Goal: Task Accomplishment & Management: Use online tool/utility

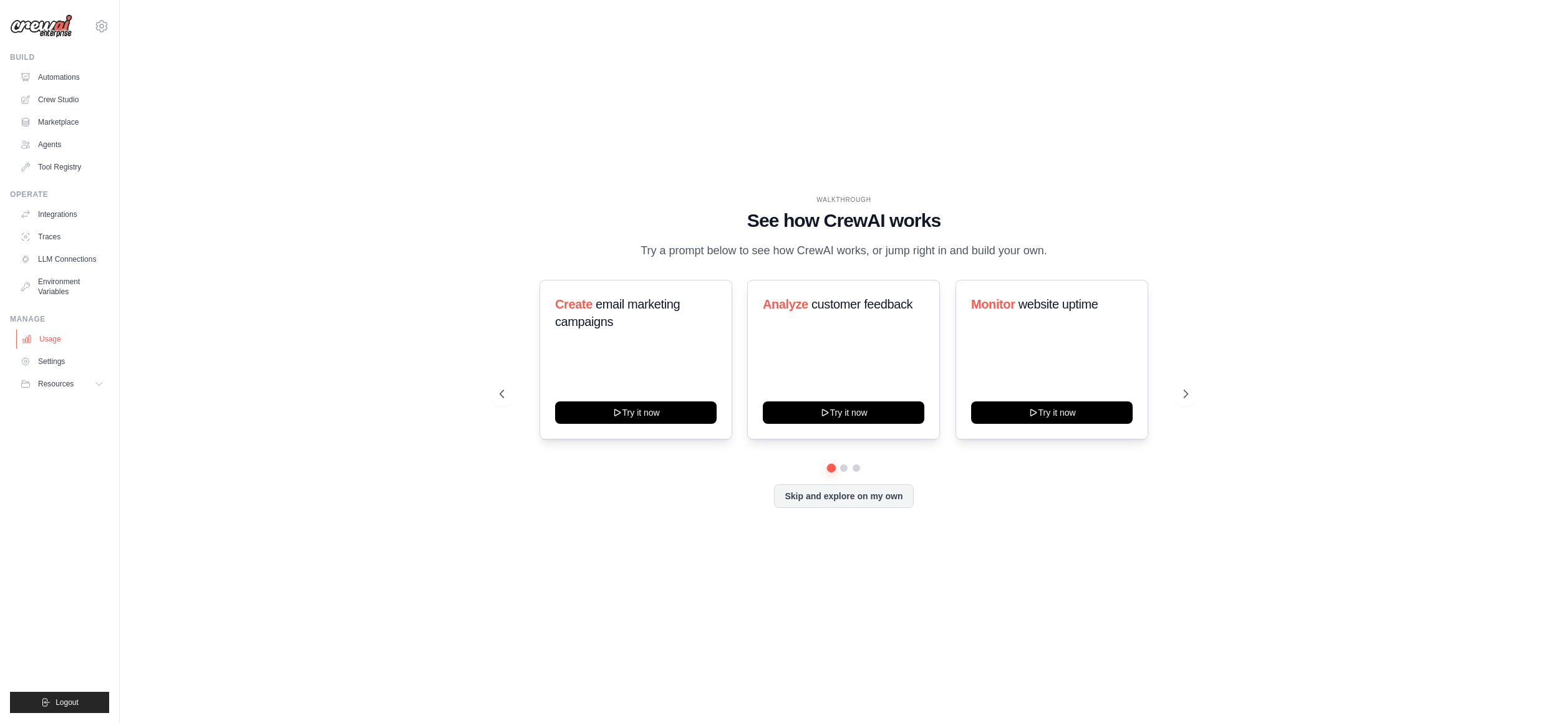
click at [49, 341] on link "Usage" at bounding box center [63, 339] width 94 height 20
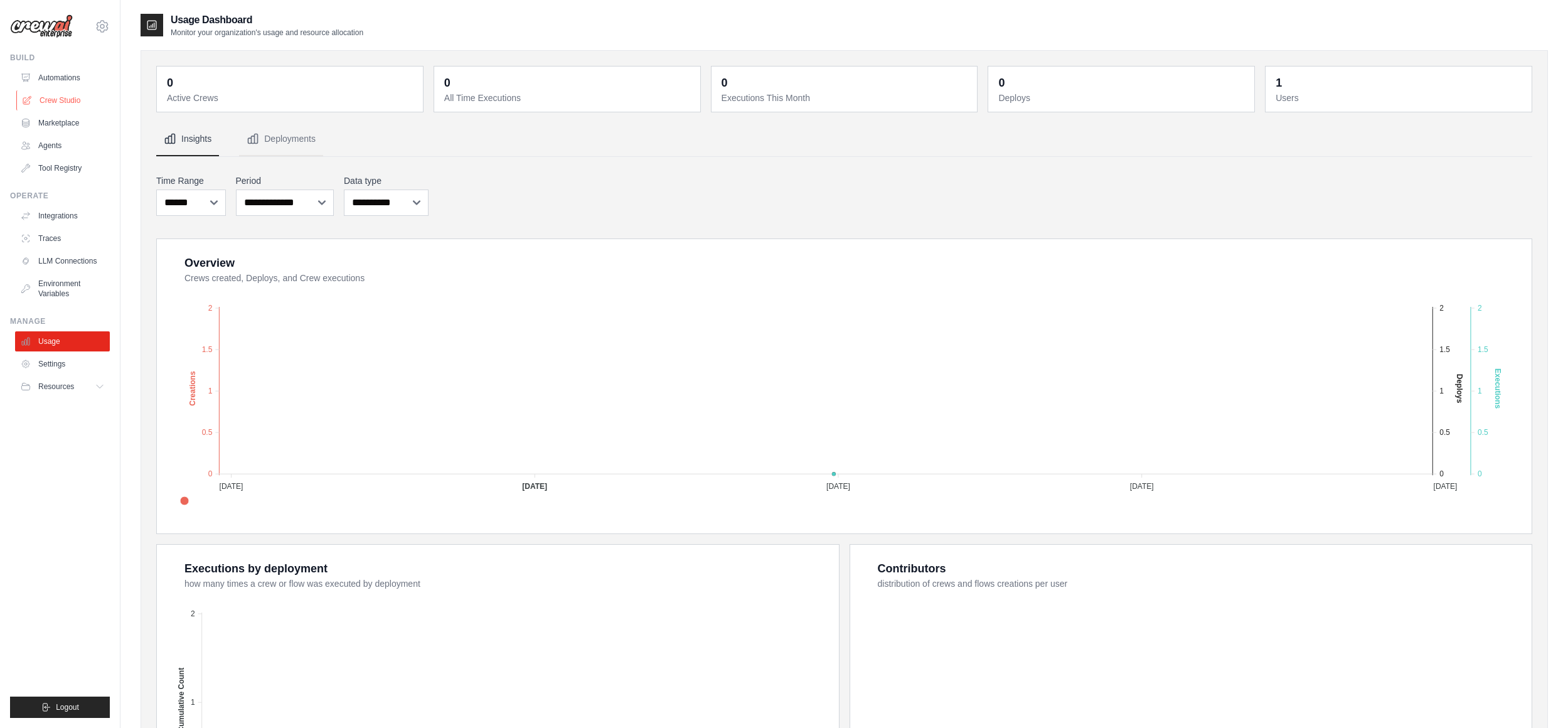
click at [71, 103] on link "Crew Studio" at bounding box center [63, 101] width 94 height 20
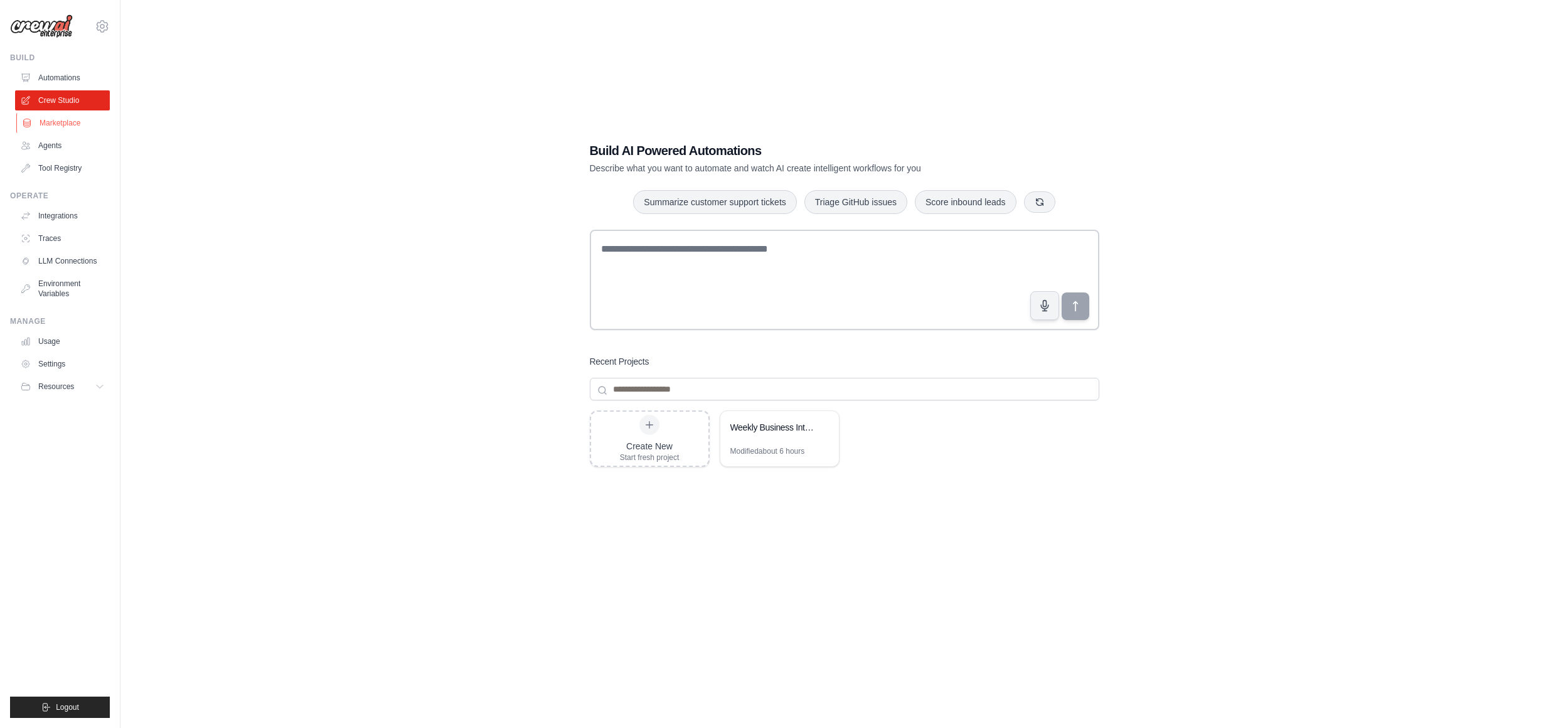
click at [47, 125] on link "Marketplace" at bounding box center [63, 123] width 94 height 20
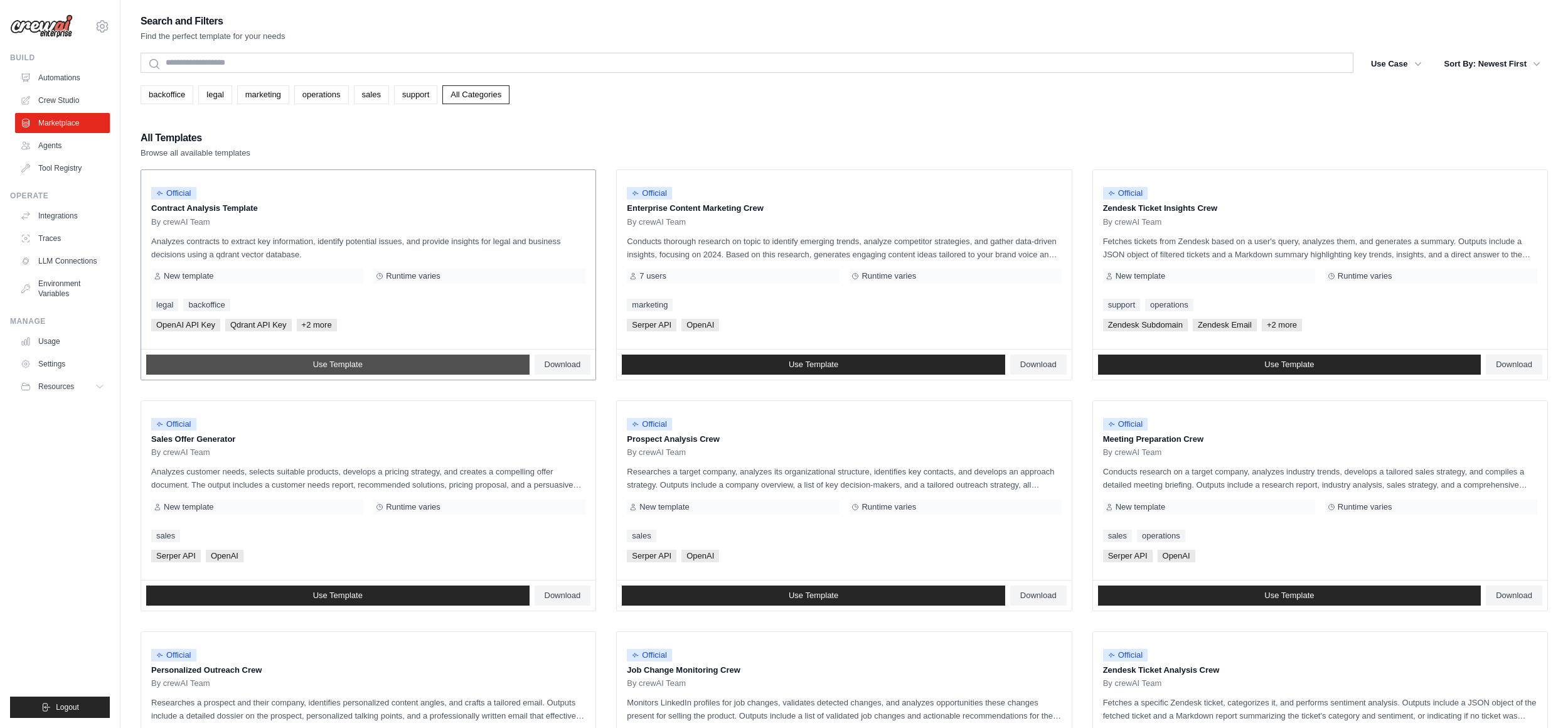
click at [325, 364] on span "Use Template" at bounding box center [338, 364] width 49 height 10
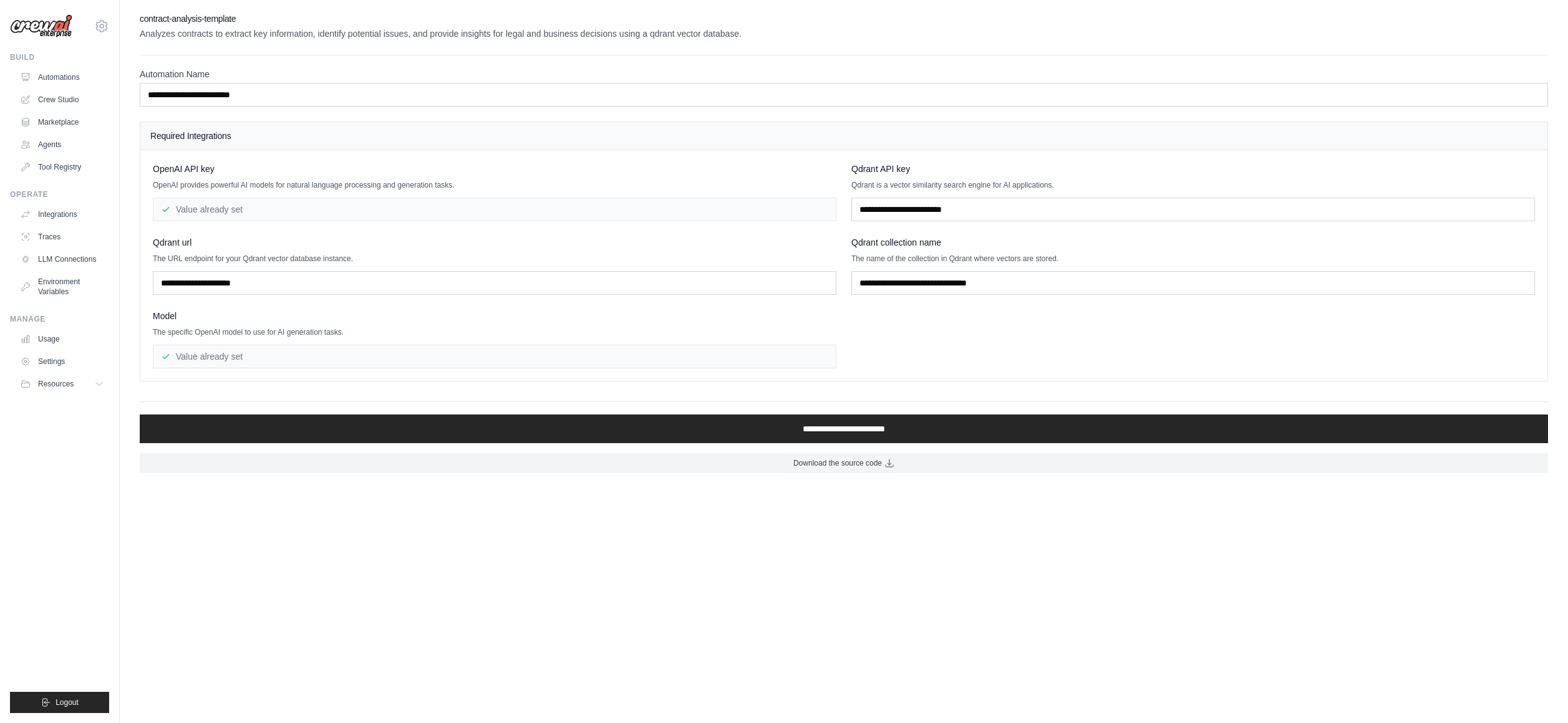
click at [227, 211] on div "Value already set" at bounding box center [494, 209] width 683 height 24
click at [886, 210] on input "text" at bounding box center [1192, 209] width 683 height 24
click at [885, 178] on div "Qdrant API key Qdrant is a vector similarity search engine for AI applications." at bounding box center [1192, 192] width 683 height 58
click at [882, 166] on span "Qdrant API key" at bounding box center [880, 169] width 58 height 13
click at [897, 177] on div "Qdrant API key Qdrant is a vector similarity search engine for AI applications." at bounding box center [1192, 192] width 683 height 58
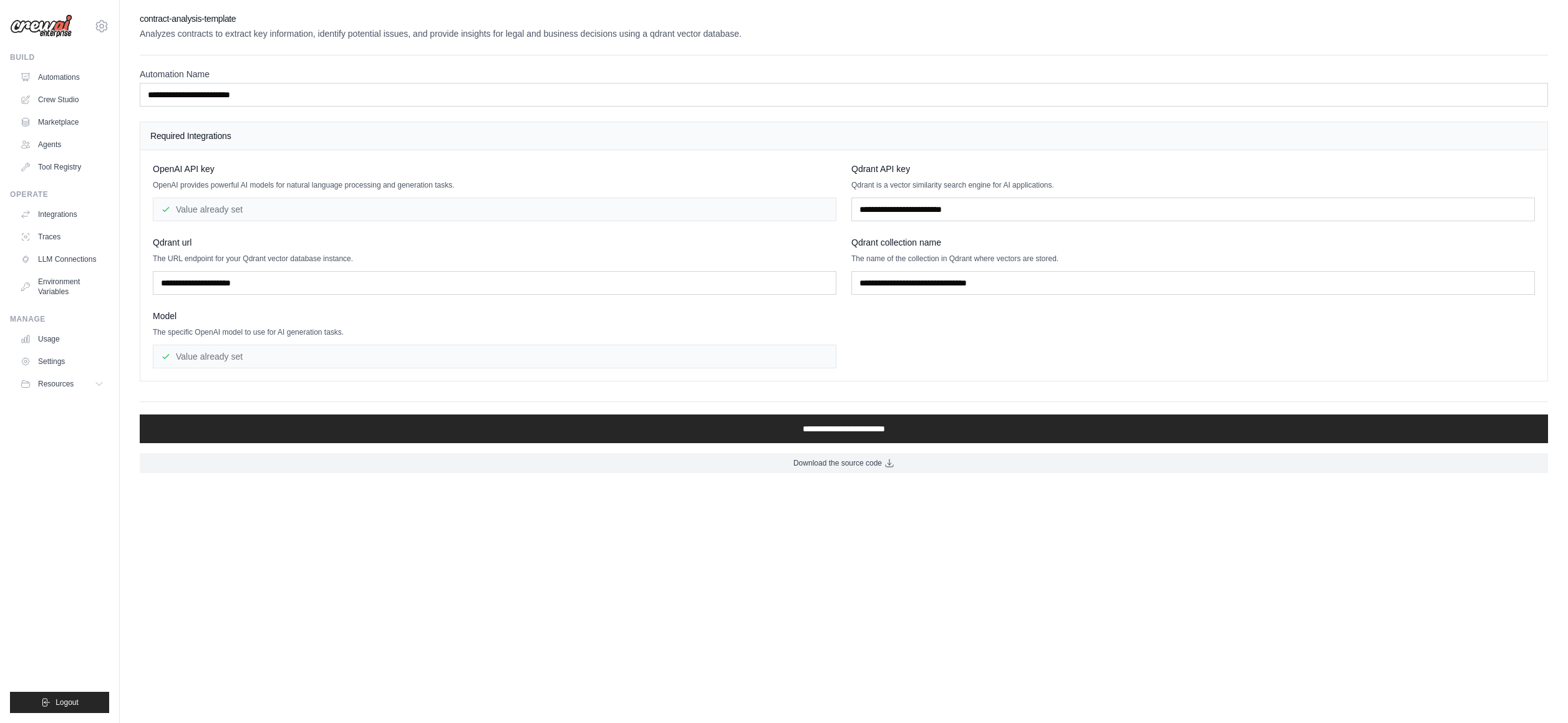
click at [940, 186] on p "Qdrant is a vector similarity search engine for AI applications." at bounding box center [1192, 185] width 683 height 10
click at [891, 287] on input "text" at bounding box center [1192, 283] width 683 height 24
click at [70, 294] on link "Environment Variables" at bounding box center [63, 286] width 94 height 30
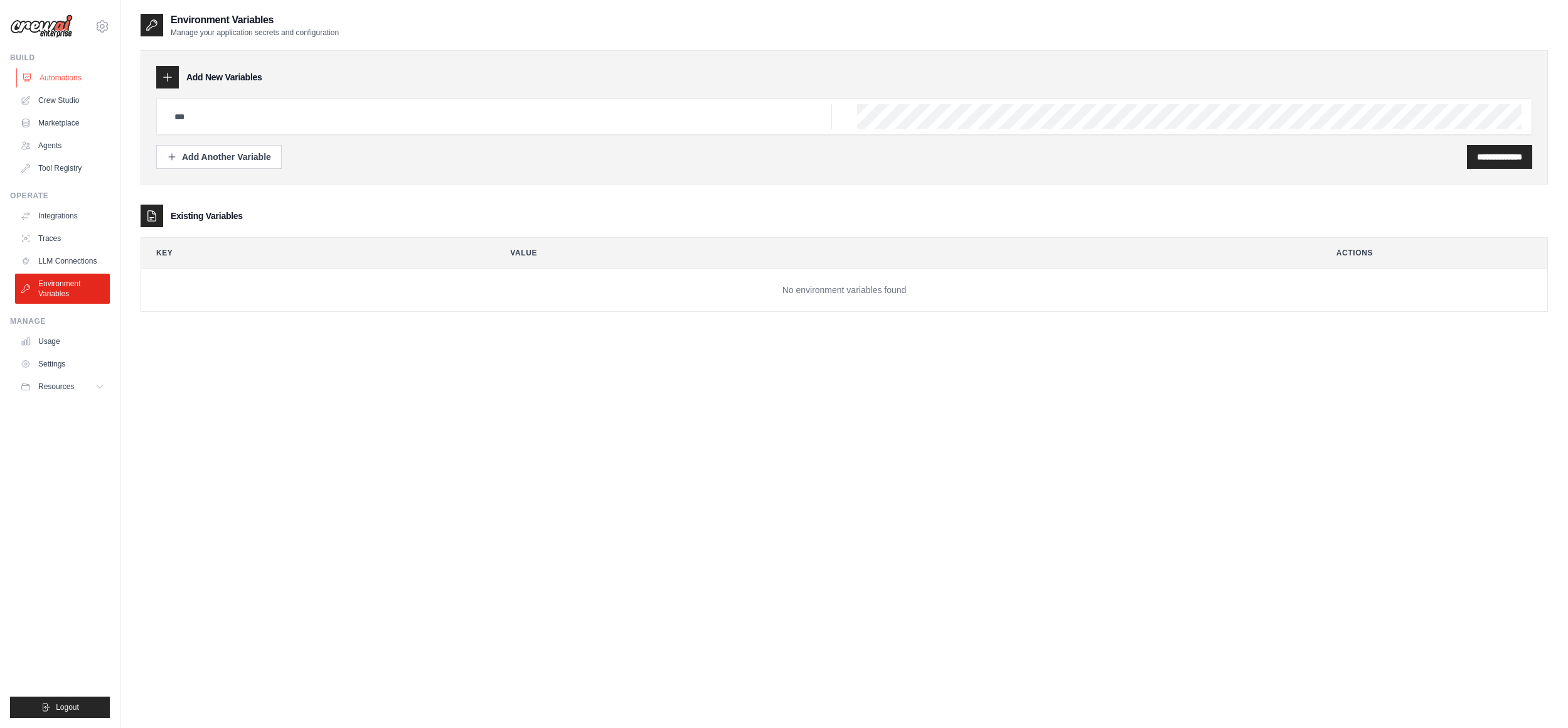
click at [65, 72] on link "Automations" at bounding box center [63, 78] width 94 height 20
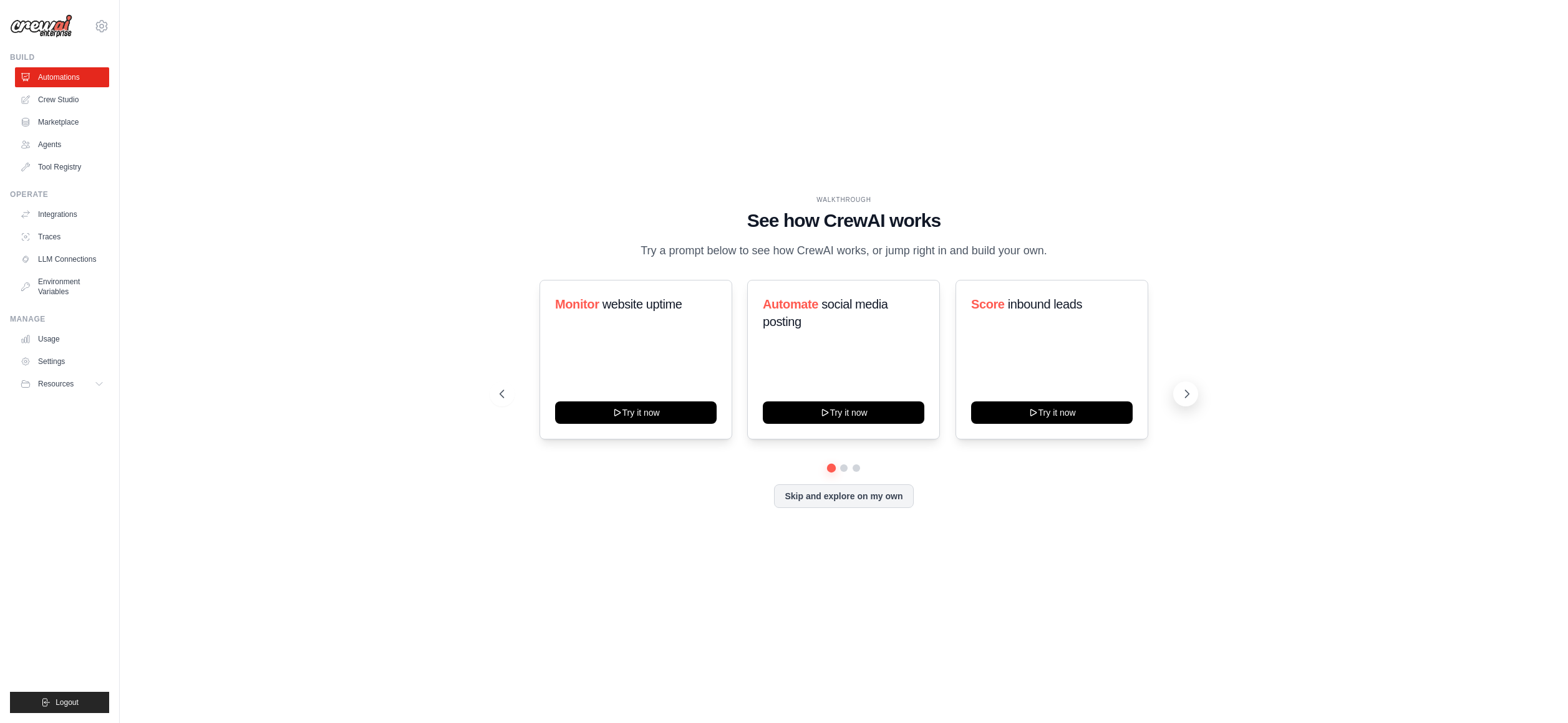
click at [1182, 389] on icon at bounding box center [1187, 394] width 13 height 13
click at [1182, 390] on icon at bounding box center [1187, 394] width 13 height 13
click at [1187, 397] on icon at bounding box center [1187, 394] width 13 height 13
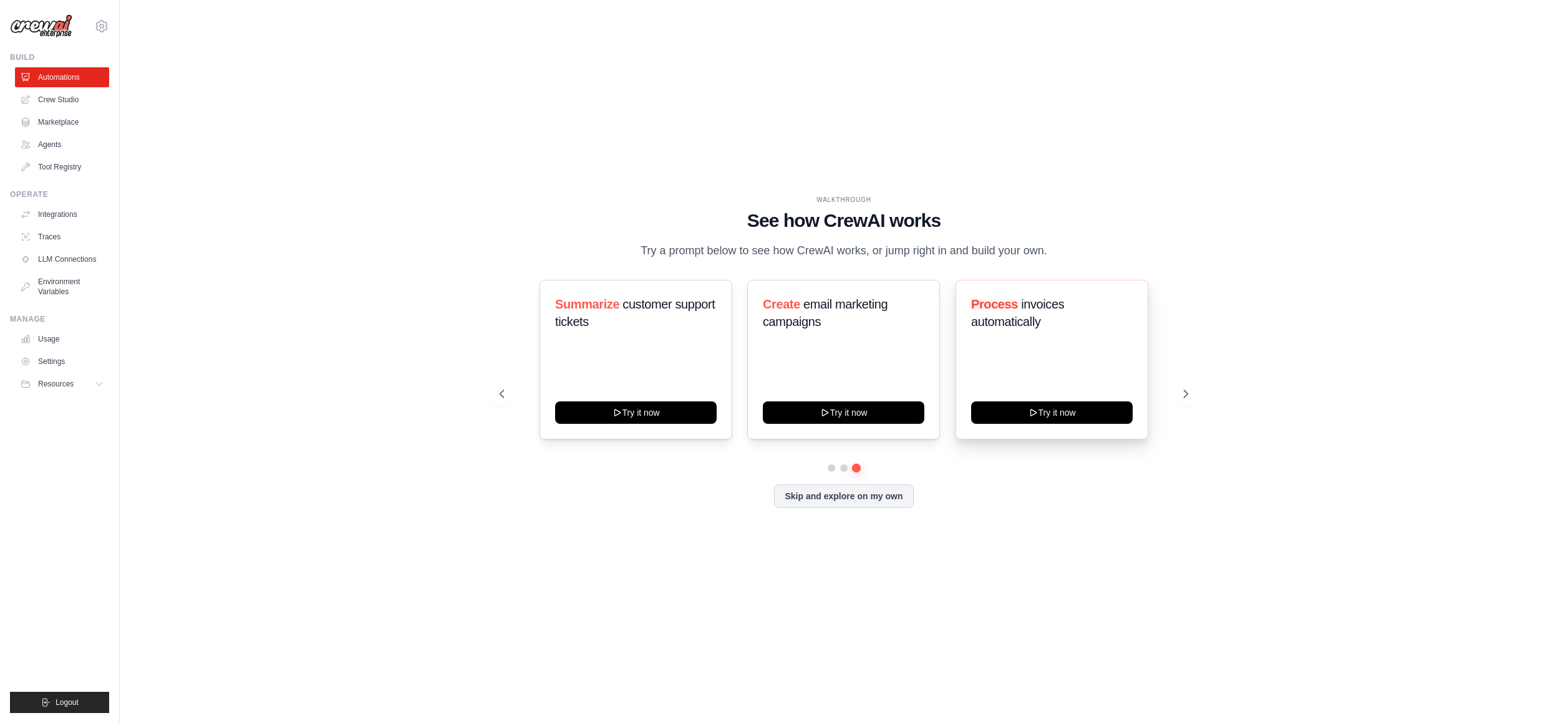
click at [1061, 374] on div "Process invoices automatically Try it now" at bounding box center [1052, 359] width 193 height 159
click at [1054, 401] on div "Process invoices automatically Try it now" at bounding box center [1052, 359] width 193 height 159
click at [1051, 407] on button "Try it now" at bounding box center [1051, 411] width 161 height 23
click at [98, 26] on icon at bounding box center [101, 26] width 15 height 15
click at [82, 85] on link "Settings" at bounding box center [101, 84] width 110 height 23
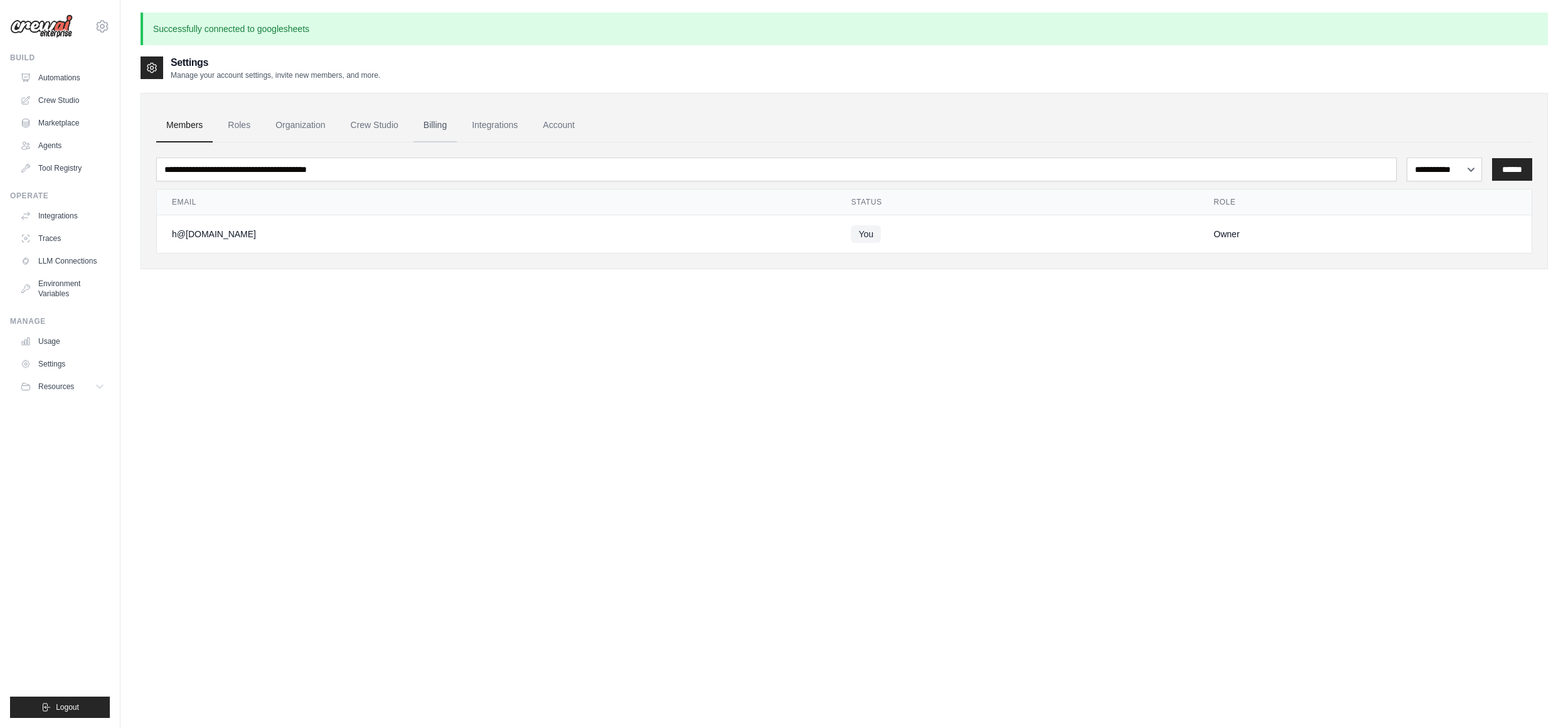
click at [438, 121] on link "Billing" at bounding box center [435, 125] width 43 height 34
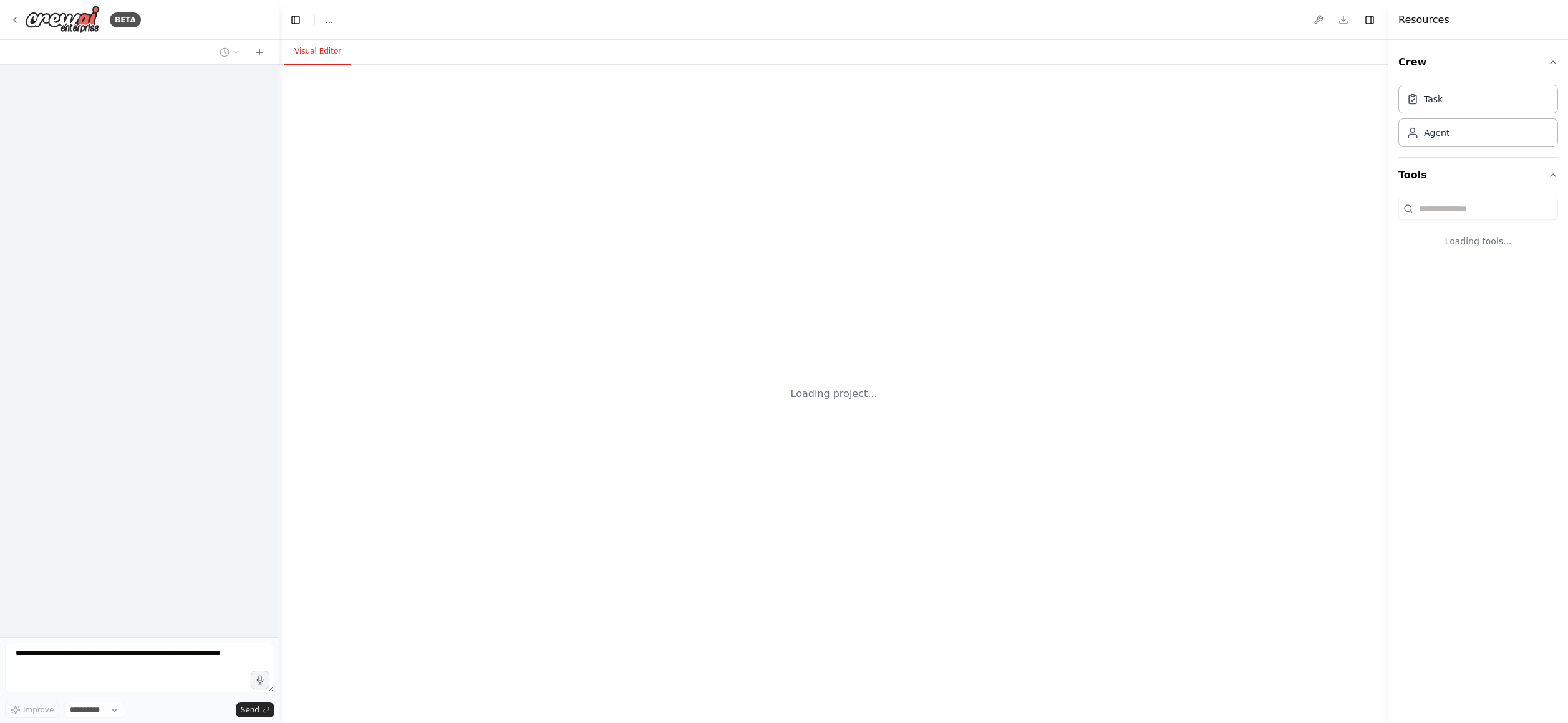
select select "****"
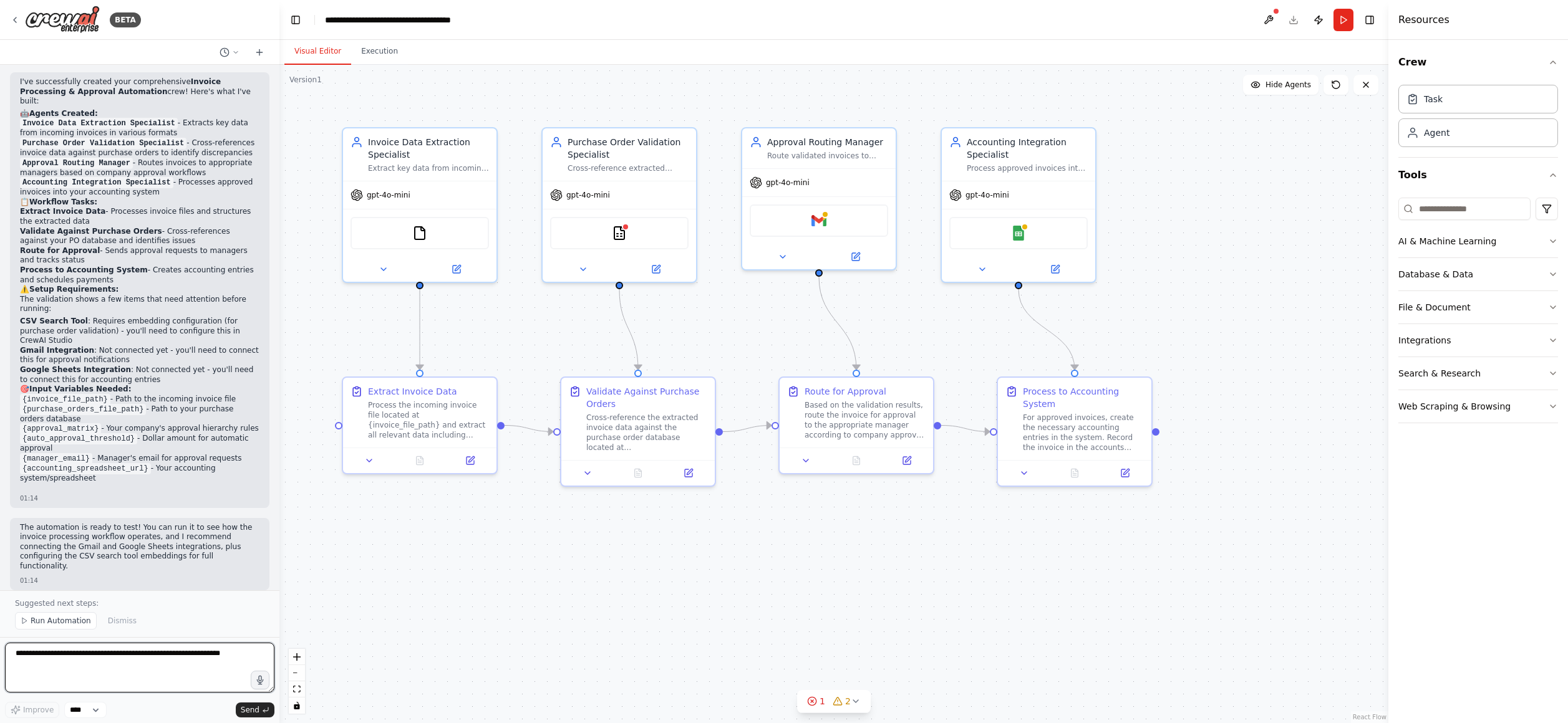
scroll to position [967, 0]
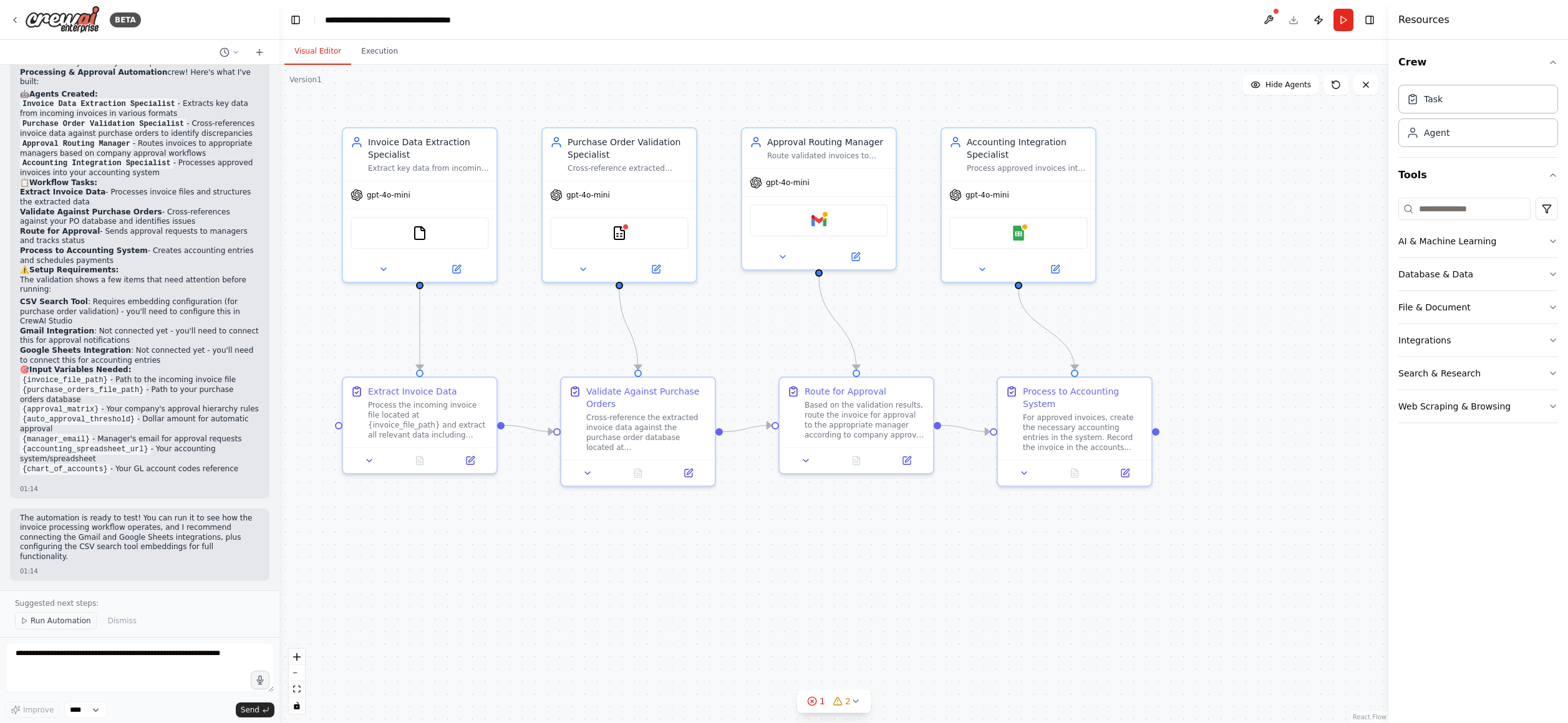
click at [45, 625] on span "Run Automation" at bounding box center [61, 620] width 60 height 10
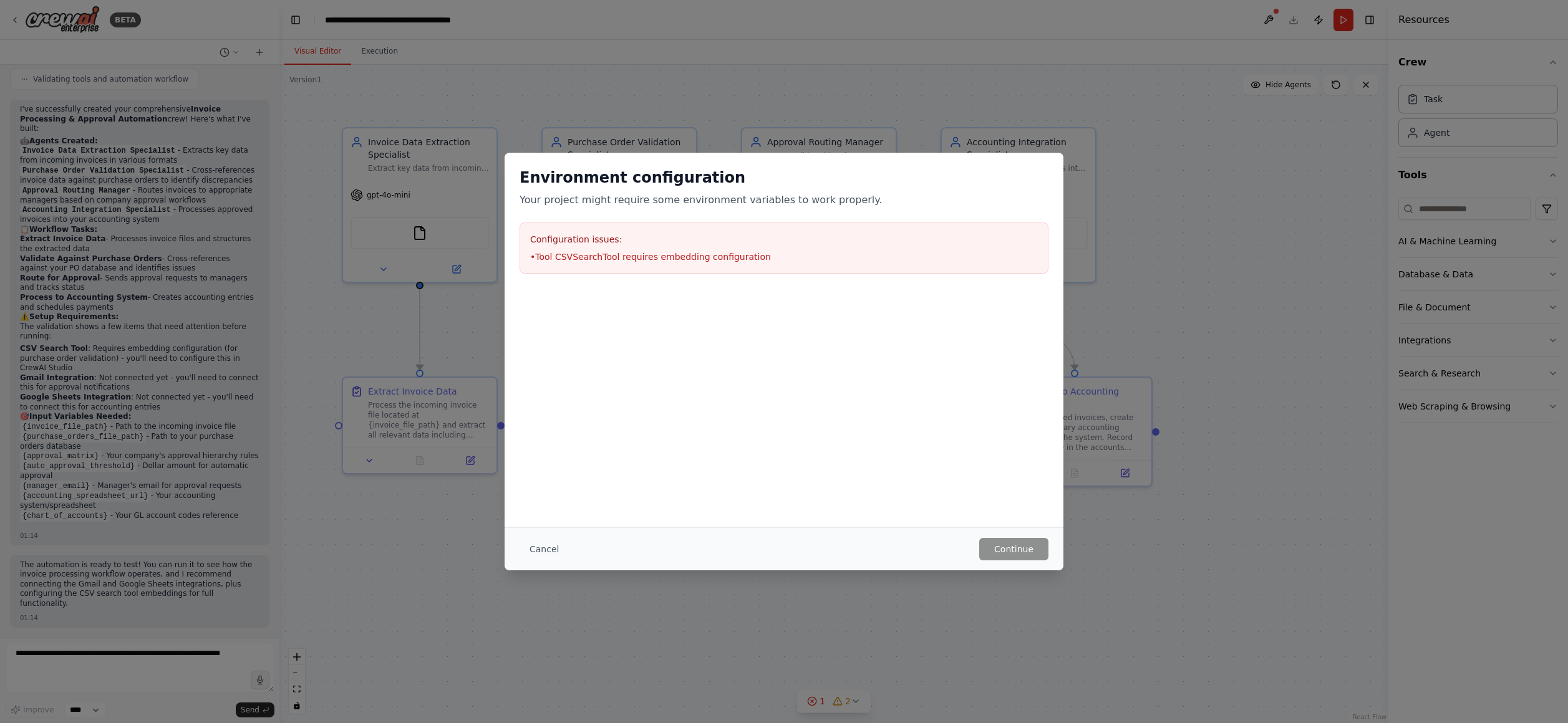
click at [1013, 263] on div "Configuration issues: • Tool CSVSearchTool requires embedding configuration" at bounding box center [784, 248] width 529 height 51
click at [1180, 266] on div "Environment configuration Your project might require some environment variables…" at bounding box center [784, 361] width 1568 height 723
click at [555, 549] on button "Cancel" at bounding box center [544, 548] width 49 height 23
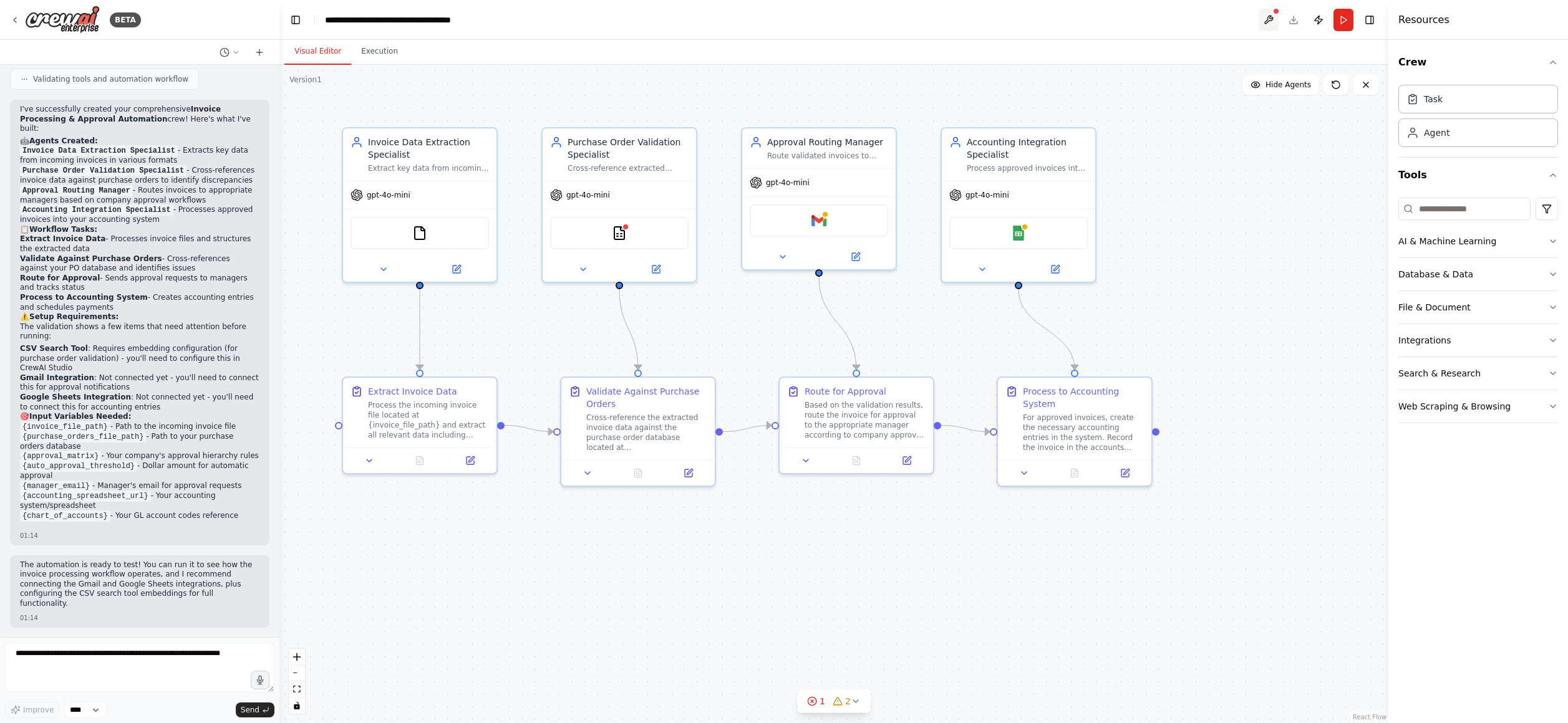
click at [1267, 17] on button at bounding box center [1269, 20] width 20 height 23
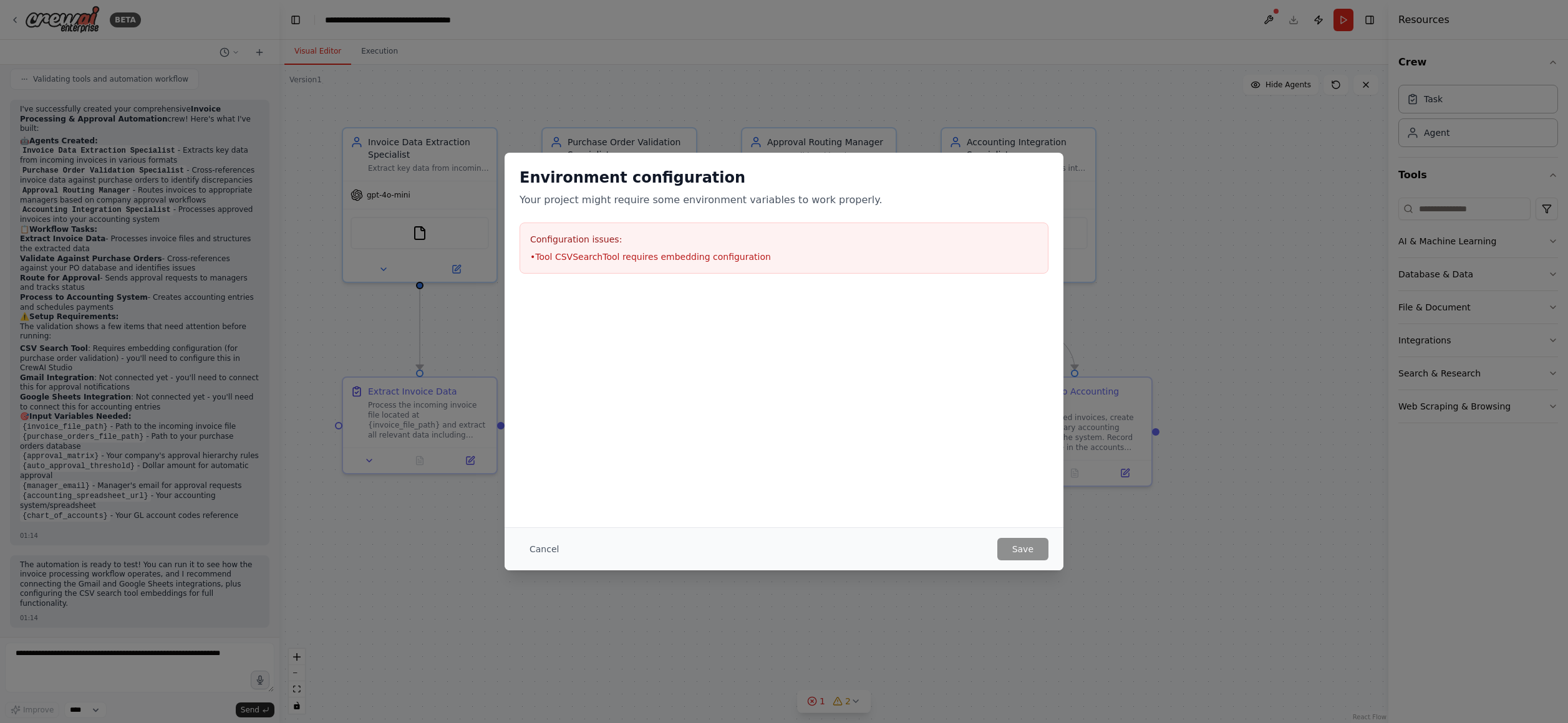
click at [670, 268] on div "Configuration issues: • Tool CSVSearchTool requires embedding configuration" at bounding box center [784, 248] width 529 height 51
click at [663, 260] on li "• Tool CSVSearchTool requires embedding configuration" at bounding box center [784, 256] width 508 height 13
click at [633, 242] on h3 "Configuration issues:" at bounding box center [784, 239] width 508 height 13
click at [737, 483] on div "Environment configuration Your project might require some environment variables…" at bounding box center [784, 340] width 559 height 375
click at [1099, 210] on div "Environment configuration Your project might require some environment variables…" at bounding box center [784, 361] width 1568 height 723
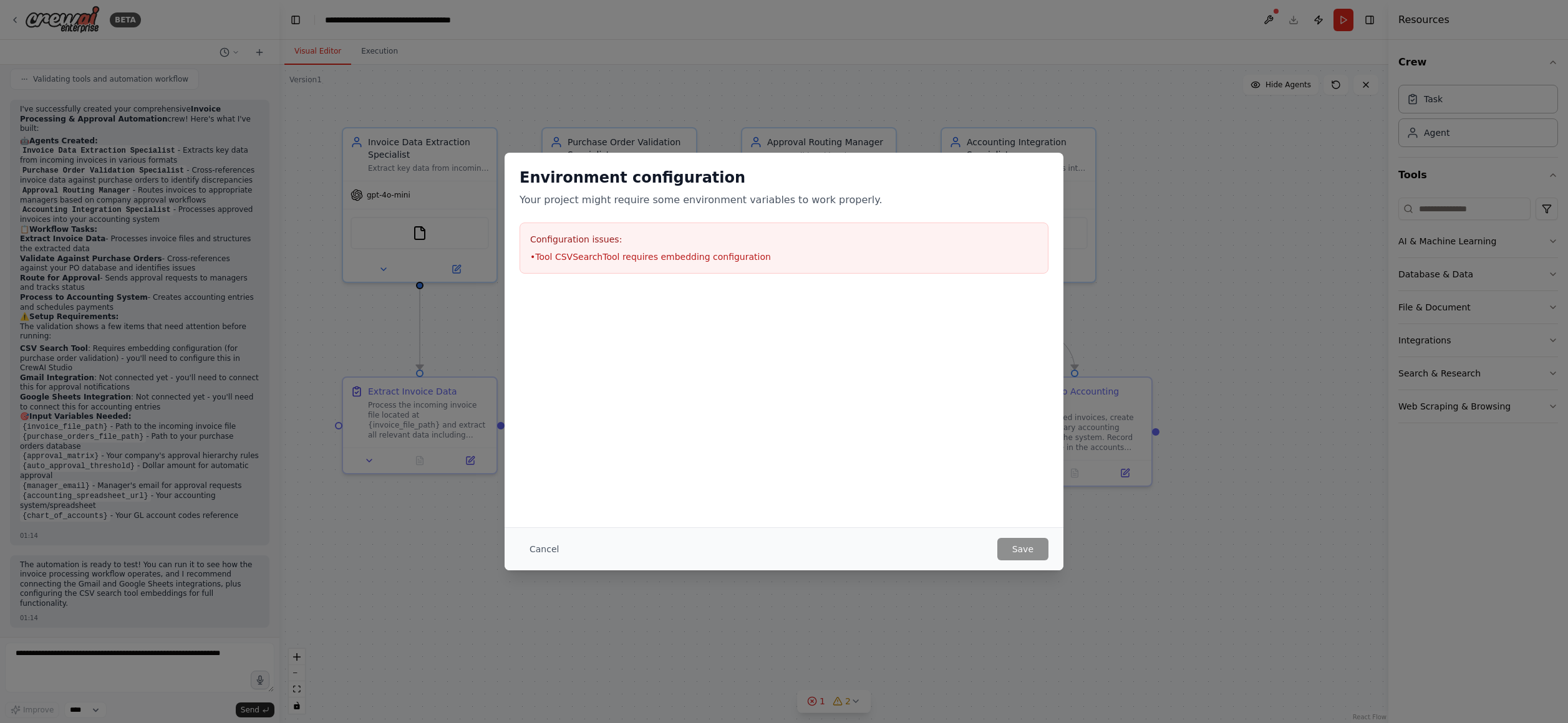
click at [1273, 254] on div "Environment configuration Your project might require some environment variables…" at bounding box center [784, 361] width 1568 height 723
click at [558, 544] on button "Cancel" at bounding box center [544, 548] width 49 height 23
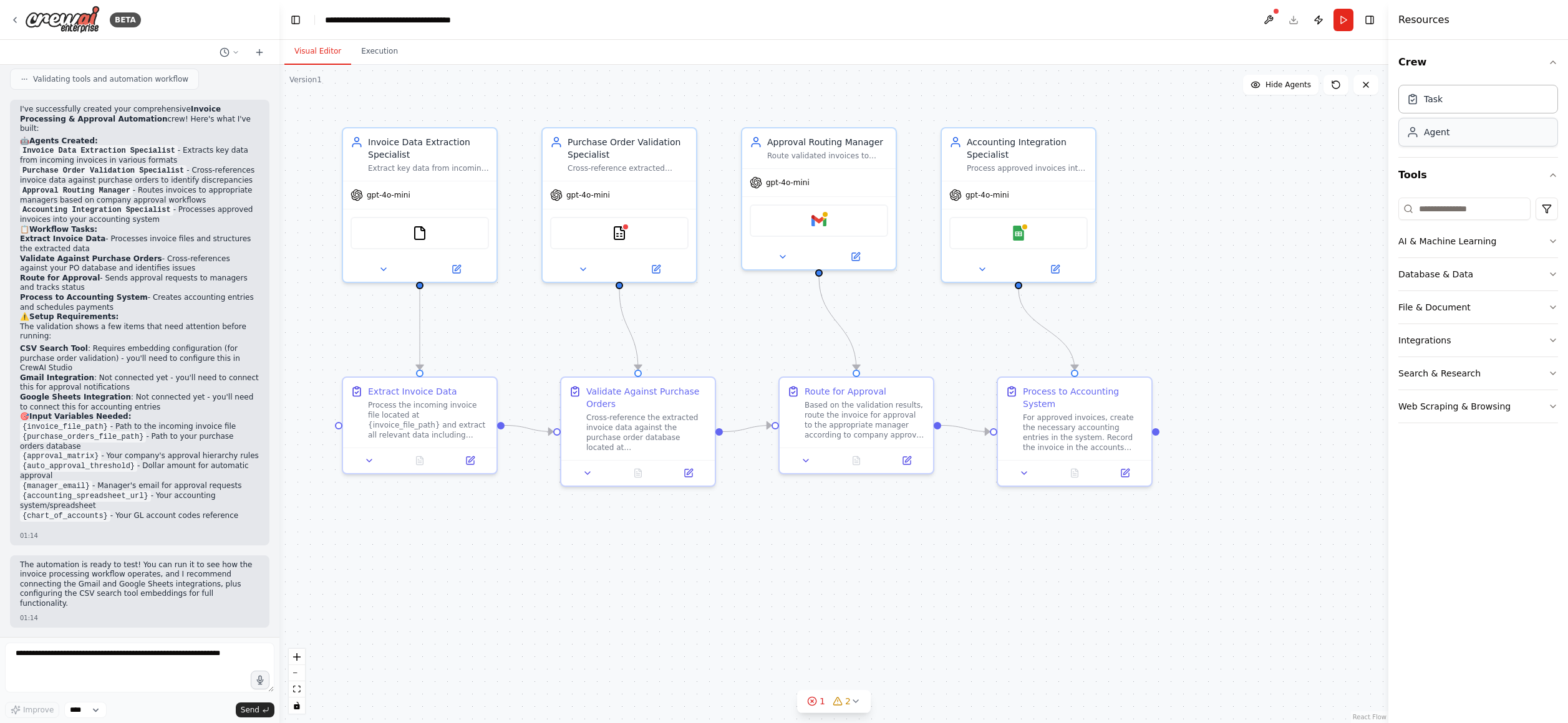
click at [1455, 136] on div "Agent" at bounding box center [1477, 133] width 159 height 29
click at [455, 266] on icon at bounding box center [458, 265] width 5 height 5
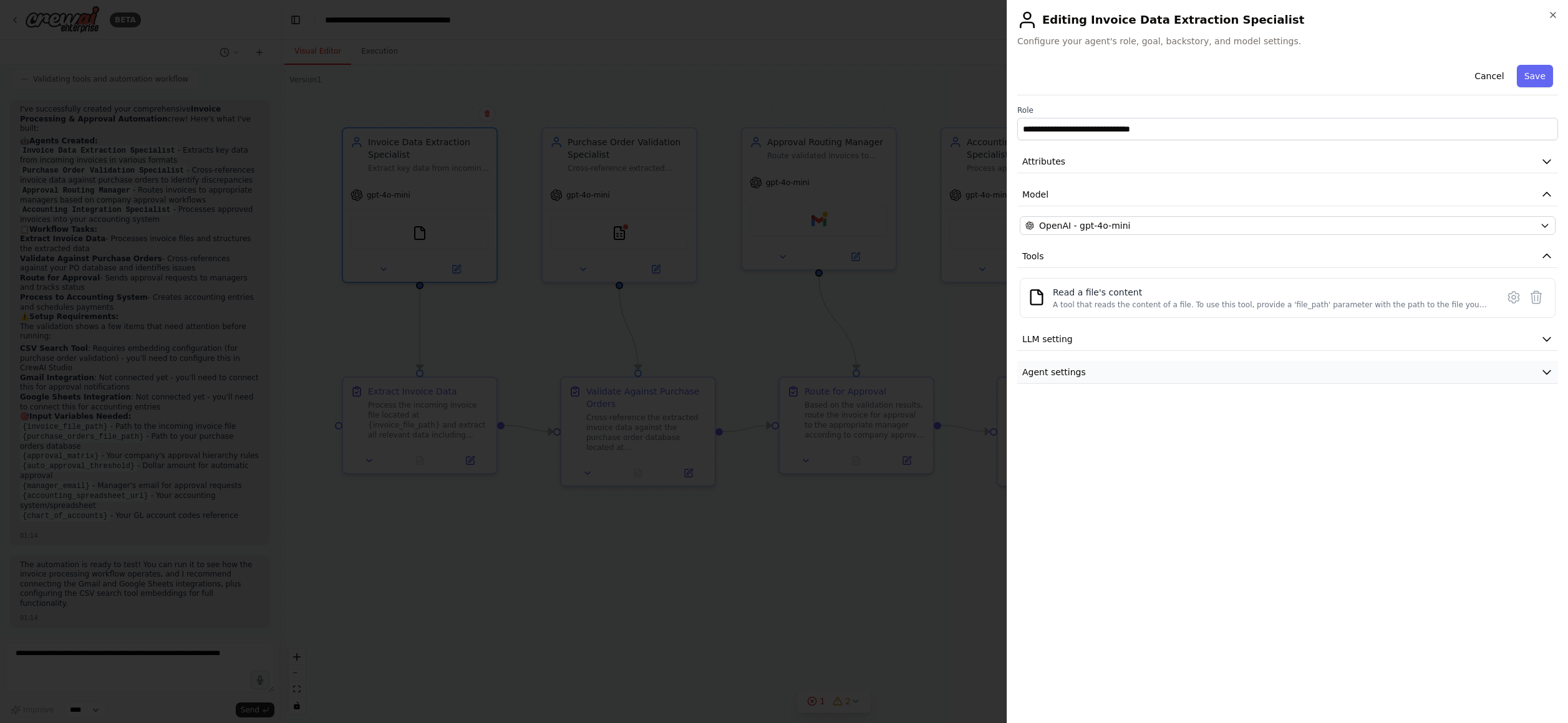
click at [1100, 367] on button "Agent settings" at bounding box center [1288, 372] width 541 height 23
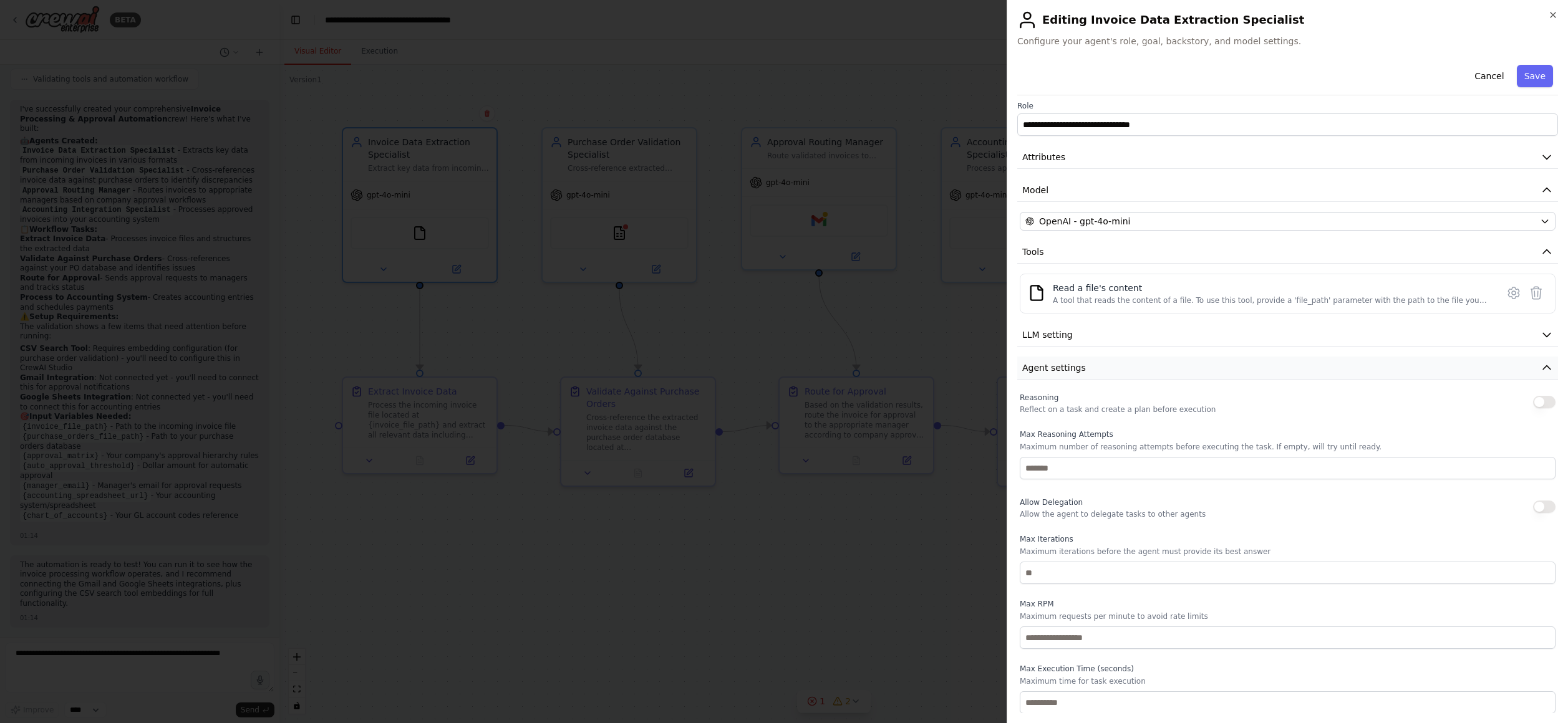
scroll to position [5, 0]
click at [1100, 335] on button "LLM setting" at bounding box center [1288, 334] width 541 height 23
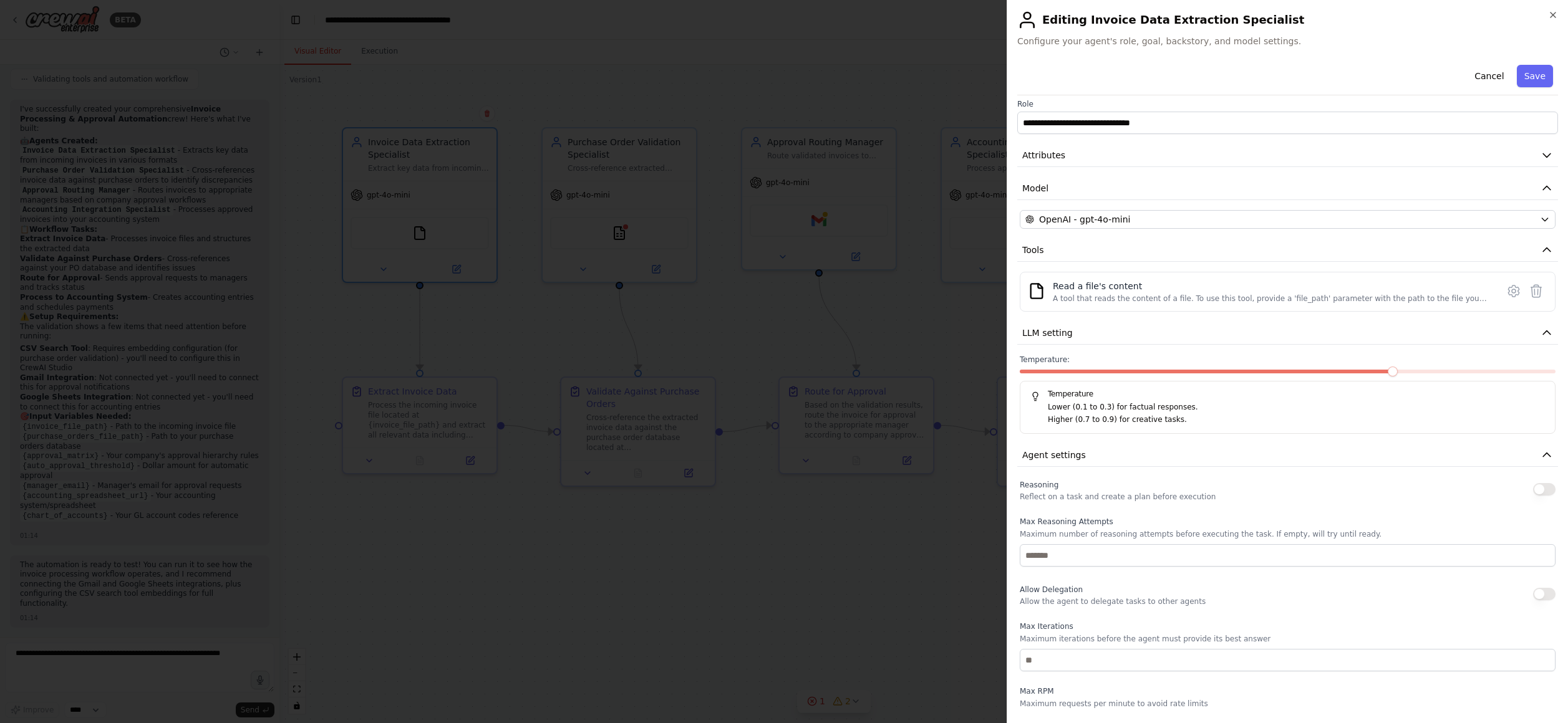
scroll to position [0, 0]
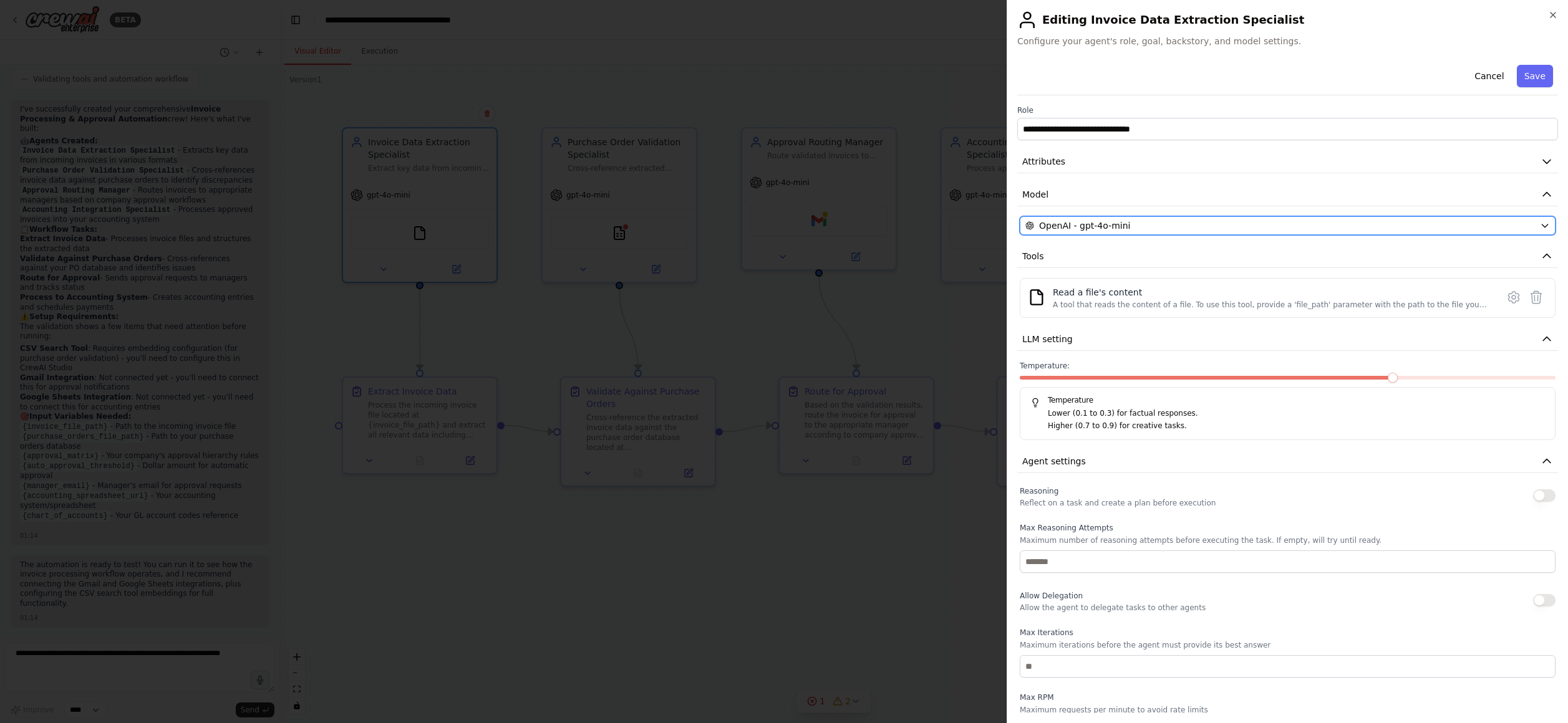
click at [1216, 235] on button "OpenAI - gpt-4o-mini" at bounding box center [1287, 226] width 536 height 19
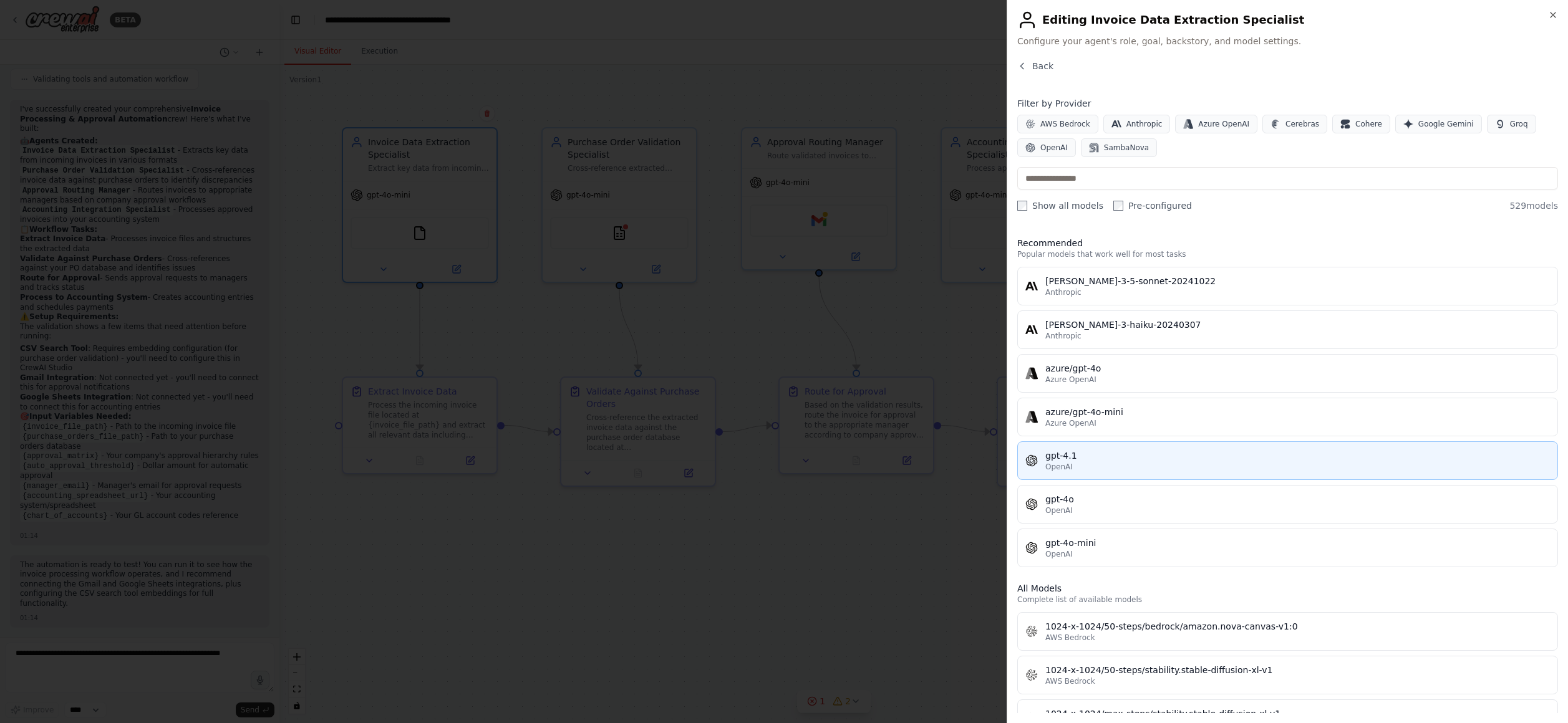
click at [1201, 459] on div "gpt-4.1" at bounding box center [1297, 456] width 504 height 13
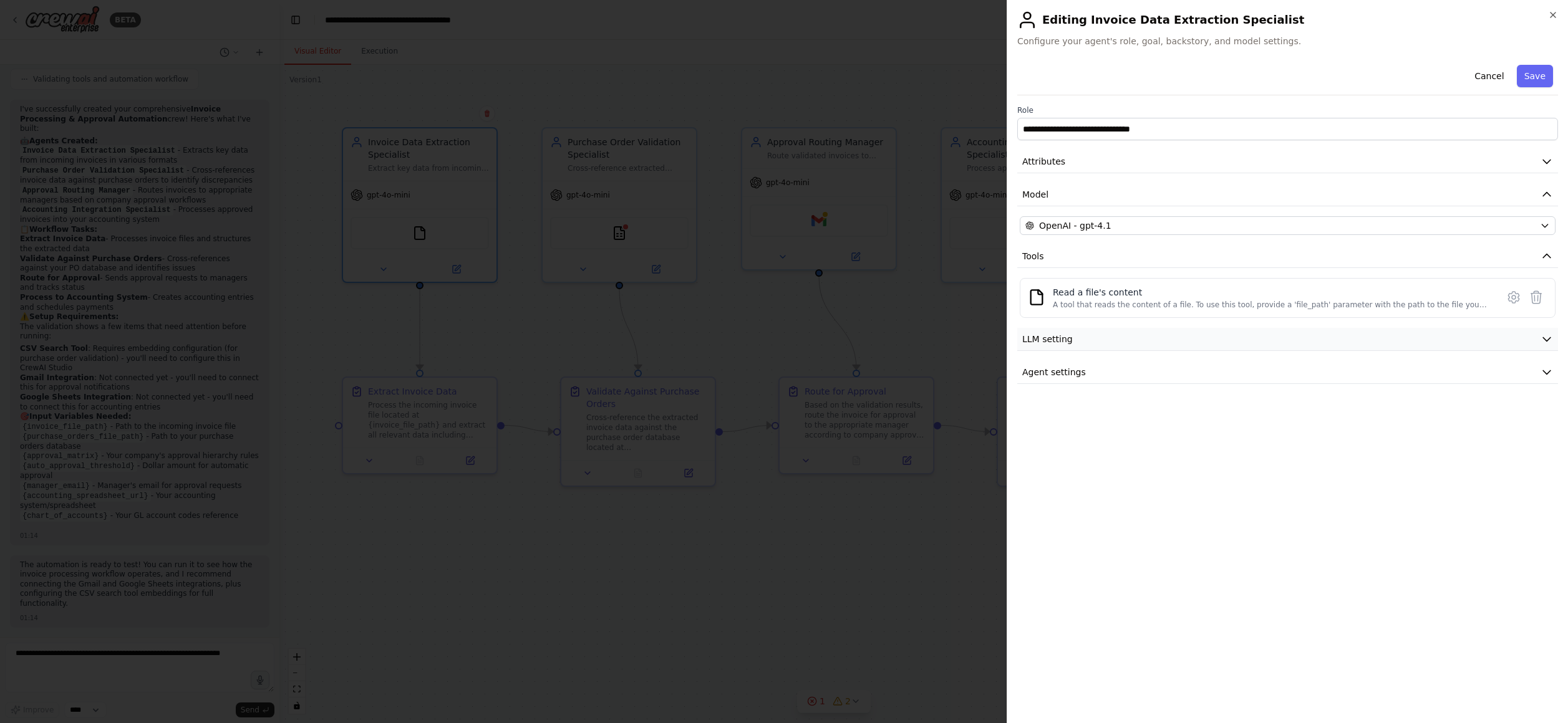
click at [1199, 336] on button "LLM setting" at bounding box center [1288, 338] width 541 height 23
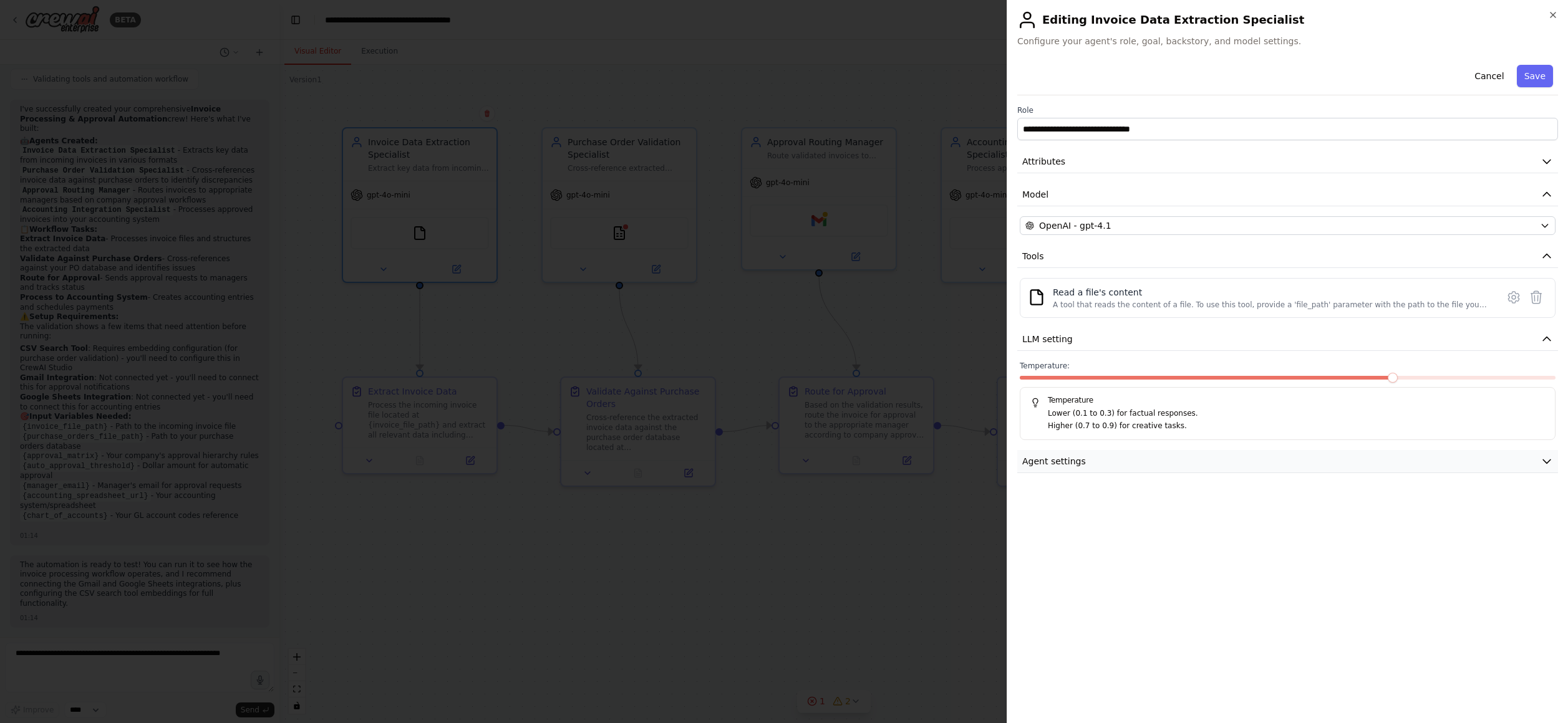
click at [1188, 457] on button "Agent settings" at bounding box center [1288, 461] width 541 height 23
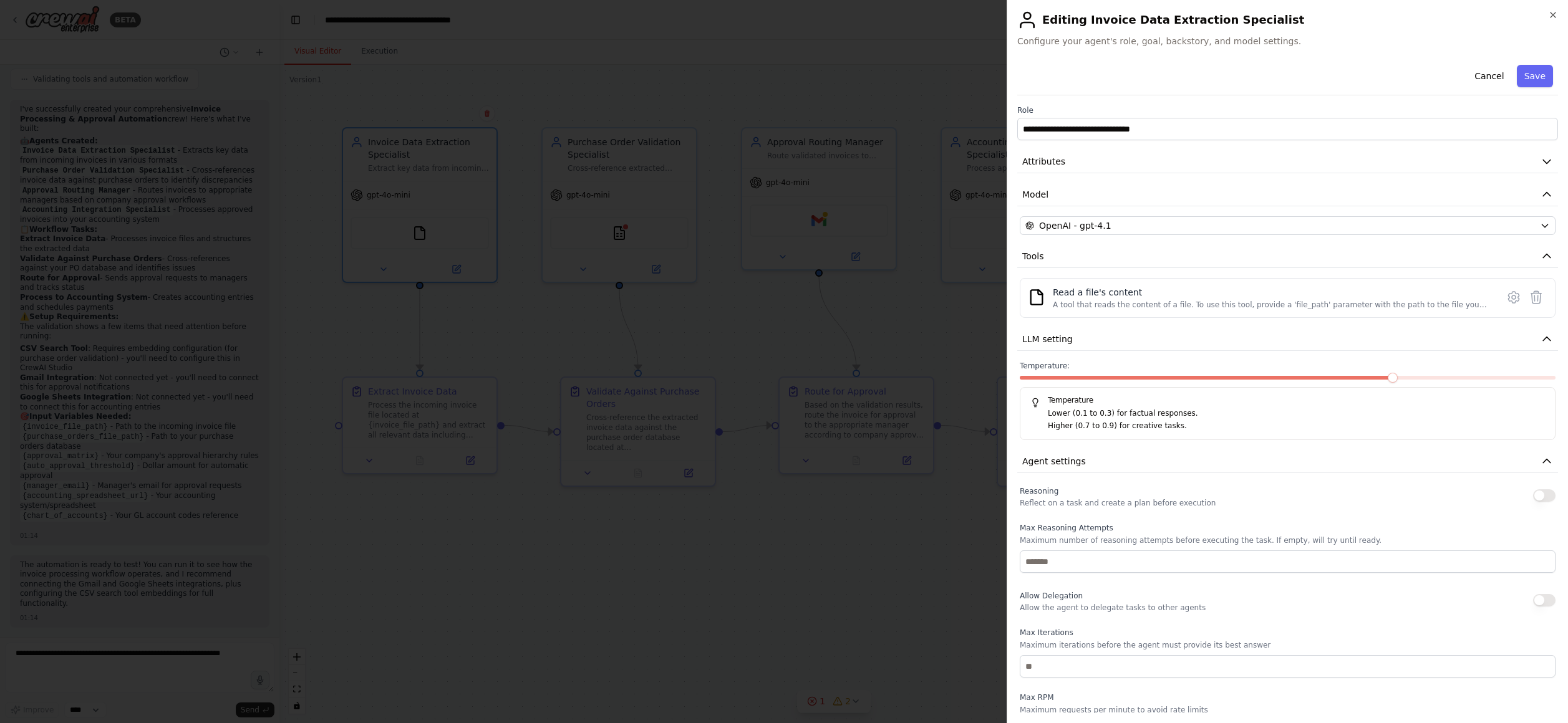
click at [1536, 72] on button "Save" at bounding box center [1534, 75] width 36 height 23
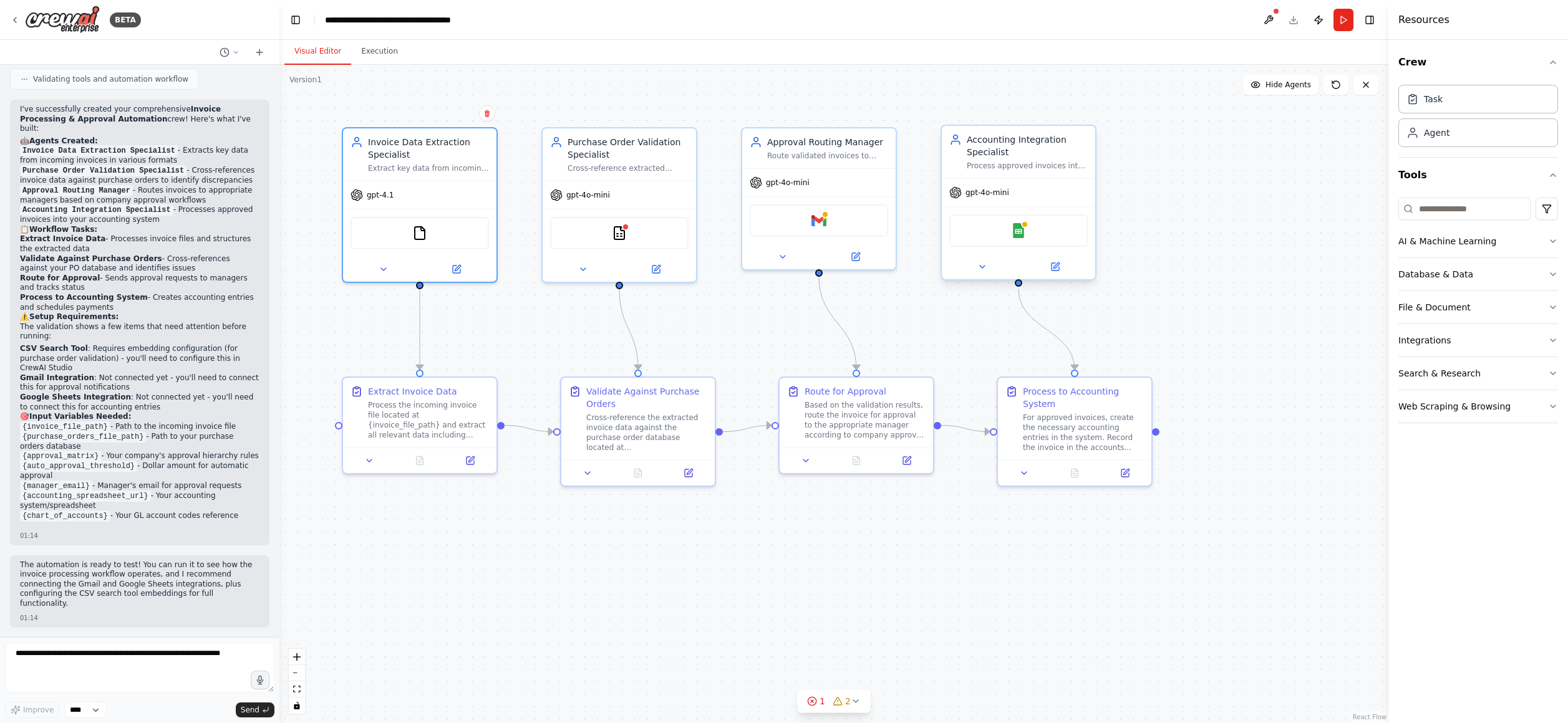
click at [1043, 236] on div "Google Sheets" at bounding box center [1018, 231] width 138 height 33
click at [1055, 269] on icon at bounding box center [1055, 266] width 7 height 7
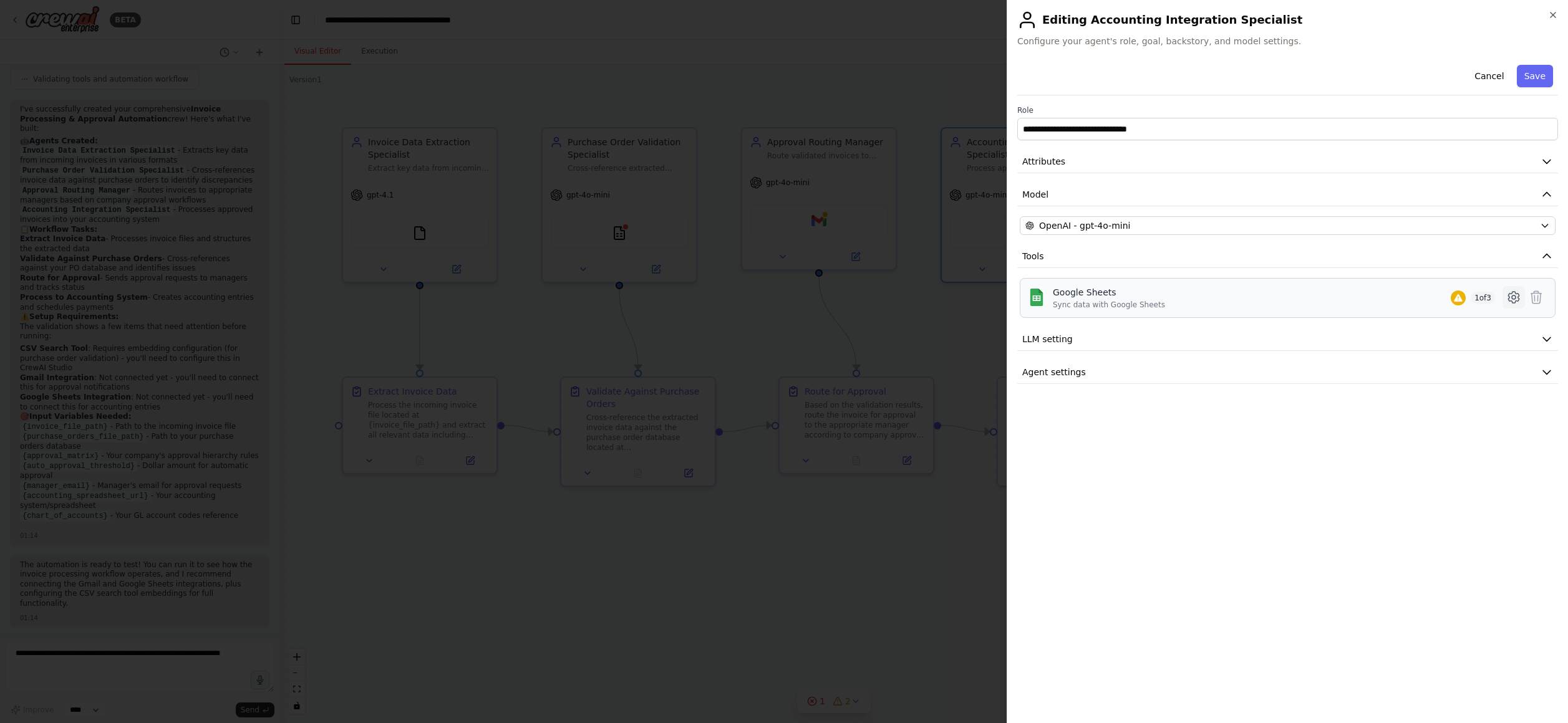
click at [1513, 296] on icon at bounding box center [1513, 297] width 15 height 15
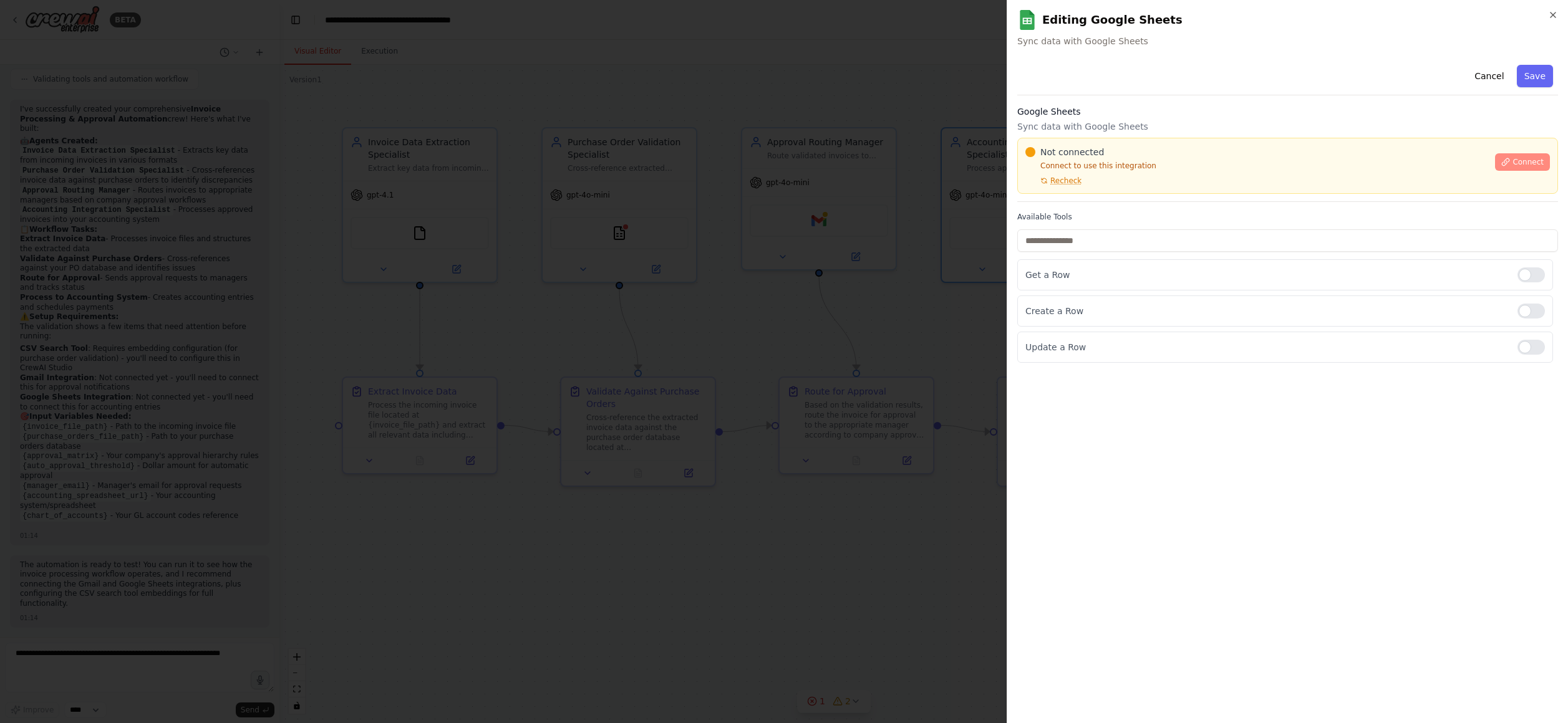
click at [1512, 163] on span "Connect" at bounding box center [1528, 162] width 31 height 10
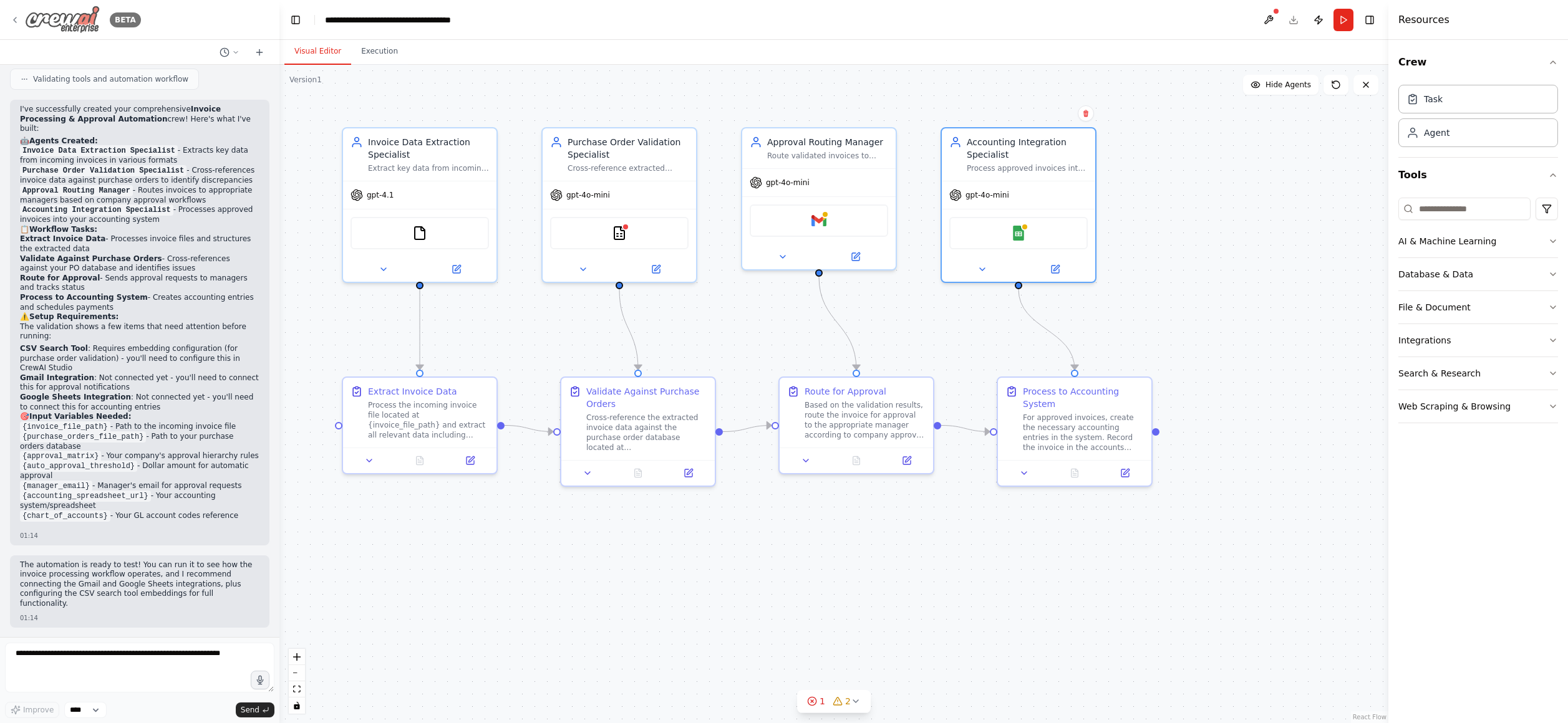
click at [56, 25] on img at bounding box center [62, 19] width 75 height 28
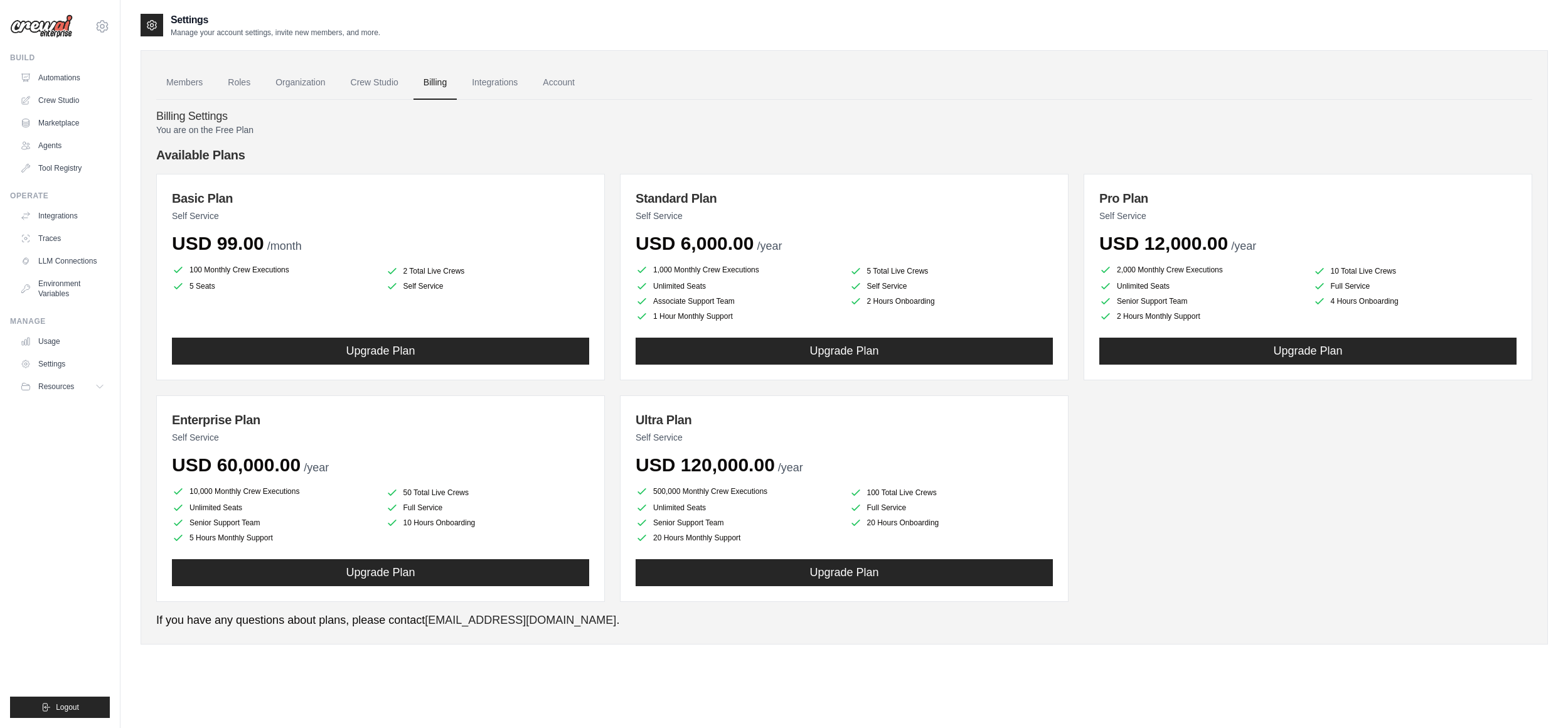
click at [1279, 39] on div "Members Roles Organization Crew Studio Billing Integrations Account Billing Set…" at bounding box center [844, 341] width 1408 height 607
